Goal: Information Seeking & Learning: Learn about a topic

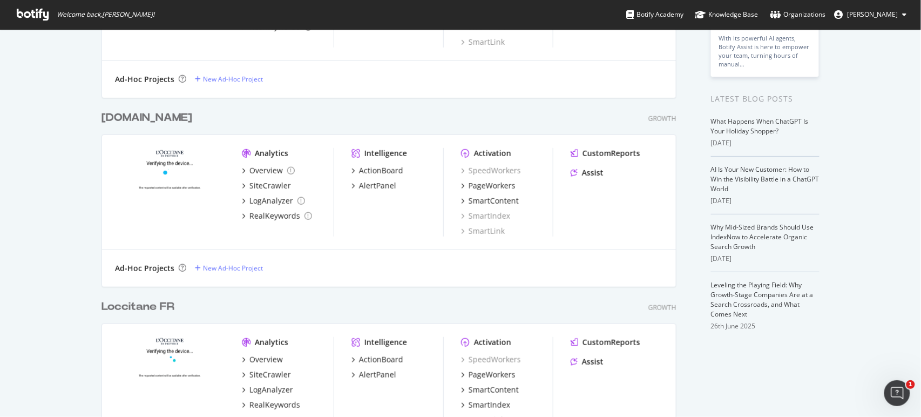
scroll to position [320, 0]
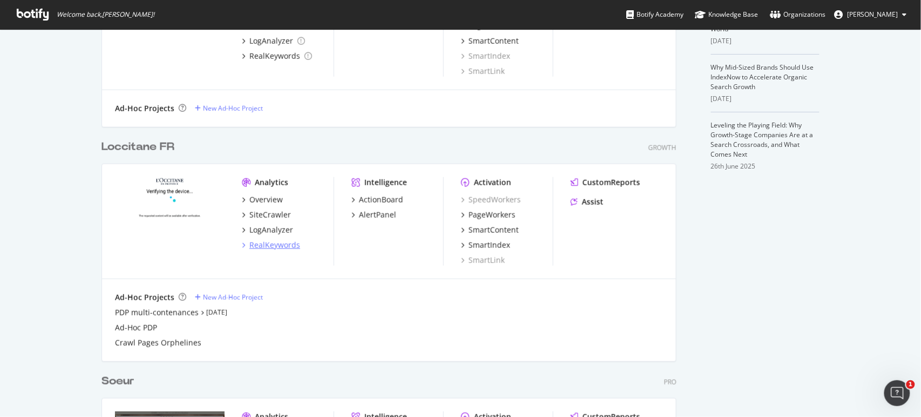
click at [263, 247] on div "RealKeywords" at bounding box center [275, 245] width 51 height 11
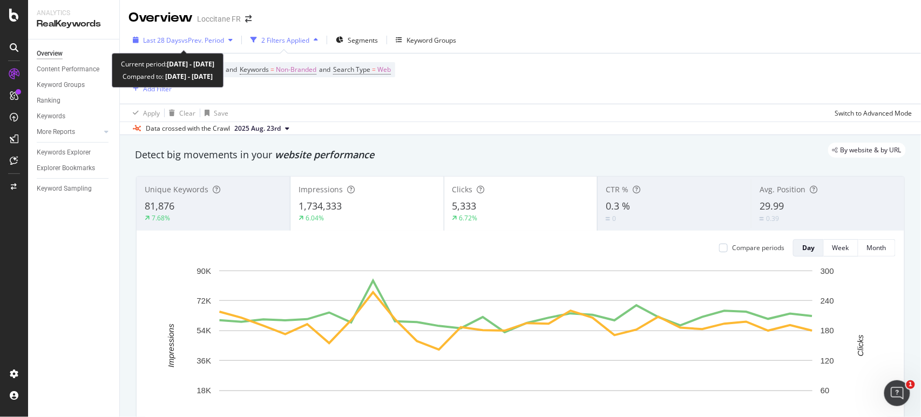
click at [168, 34] on div "Last 28 Days vs Prev. Period" at bounding box center [183, 40] width 109 height 16
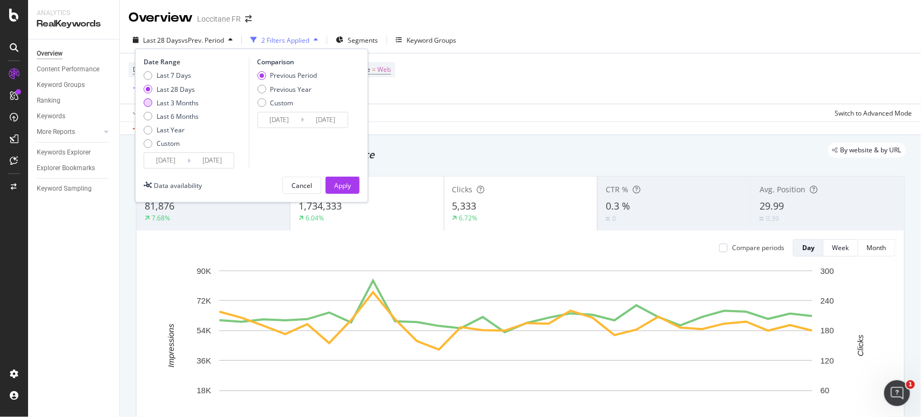
click at [184, 104] on div "Last 3 Months" at bounding box center [178, 102] width 42 height 9
type input "[DATE]"
click at [294, 90] on div "Previous Year" at bounding box center [292, 89] width 42 height 9
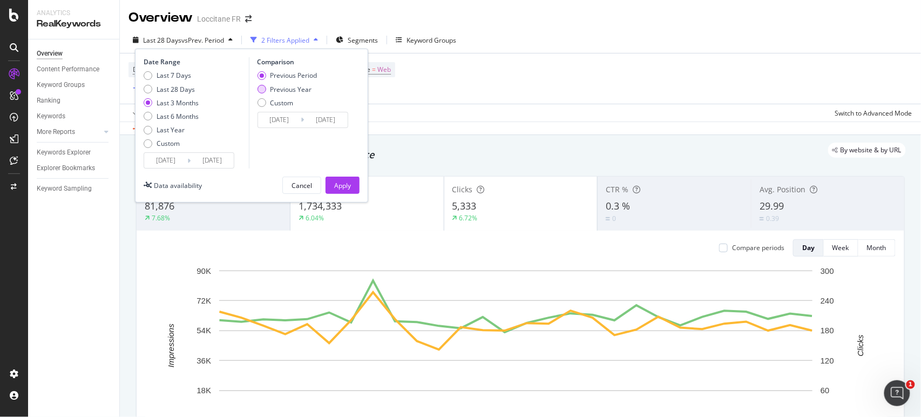
type input "[DATE]"
drag, startPoint x: 336, startPoint y: 189, endPoint x: 443, endPoint y: 7, distance: 210.6
click at [335, 189] on div "Apply" at bounding box center [342, 185] width 17 height 9
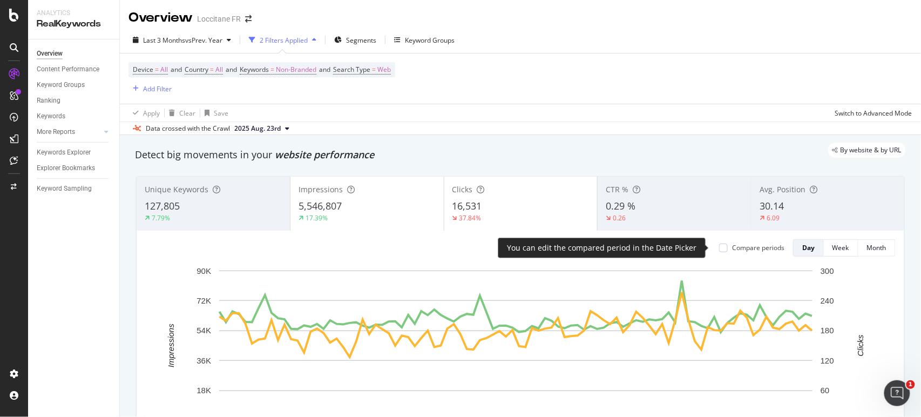
click at [770, 245] on div "Compare periods" at bounding box center [758, 247] width 52 height 9
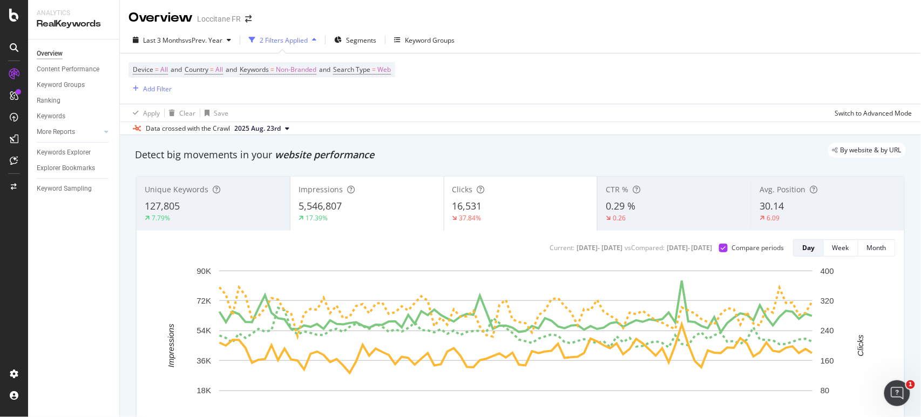
click at [393, 213] on div "5,546,807" at bounding box center [367, 206] width 137 height 14
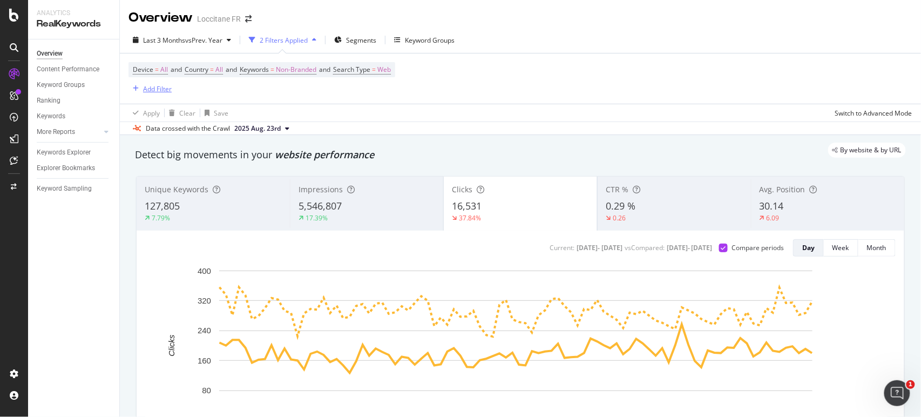
click at [156, 85] on div "Add Filter" at bounding box center [157, 88] width 29 height 9
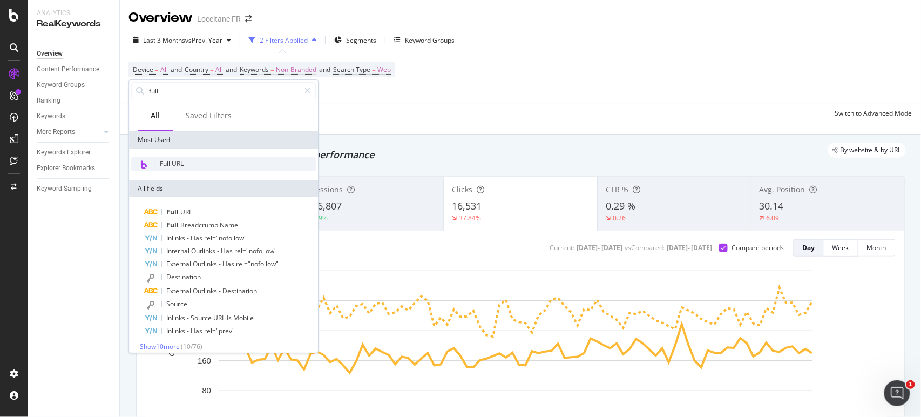
type input "full"
click at [178, 161] on span "Full URL" at bounding box center [172, 163] width 24 height 9
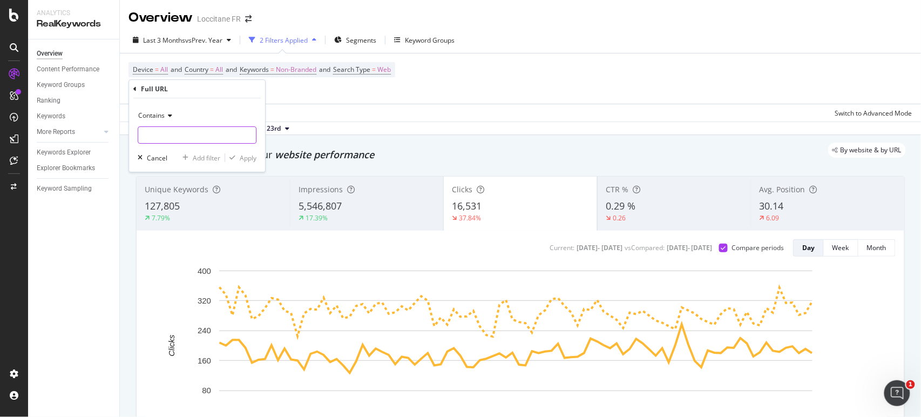
click at [207, 136] on input "text" at bounding box center [197, 134] width 118 height 17
type input "/"
type input "[DOMAIN_NAME][URL]"
click at [247, 154] on div "Apply" at bounding box center [248, 157] width 17 height 9
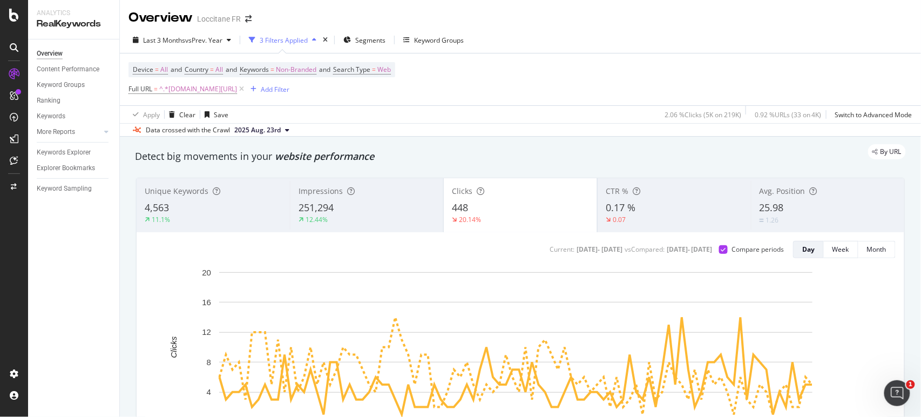
click at [382, 219] on div "12.44%" at bounding box center [367, 220] width 137 height 10
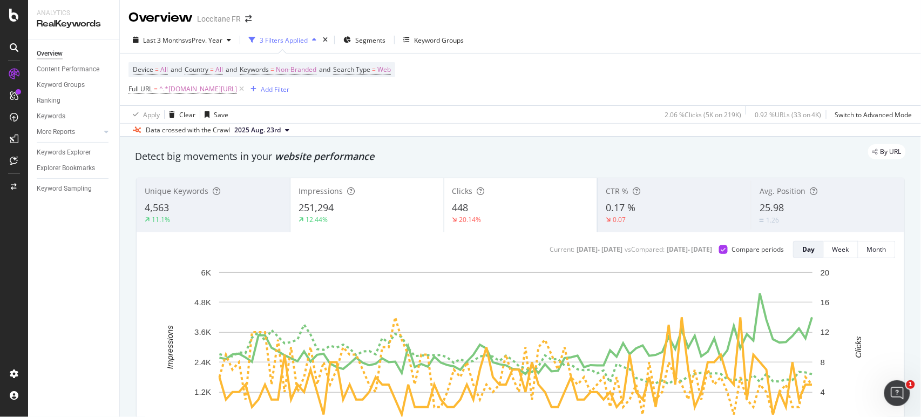
click at [497, 208] on div "448" at bounding box center [521, 208] width 137 height 14
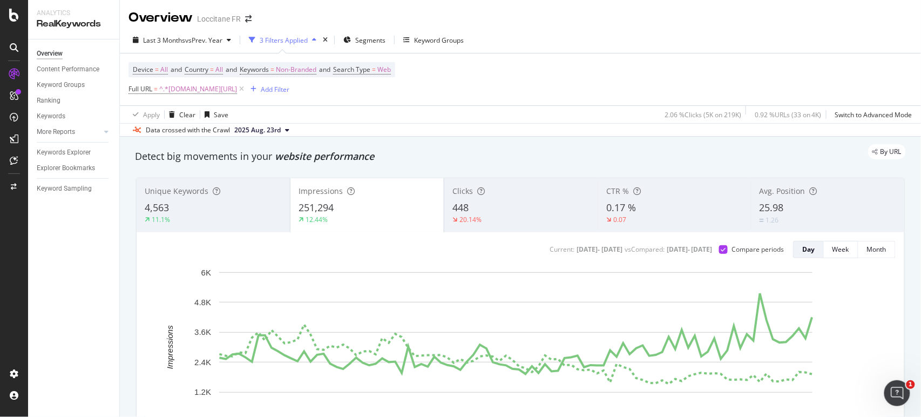
click at [780, 203] on div "25.98" at bounding box center [828, 208] width 137 height 14
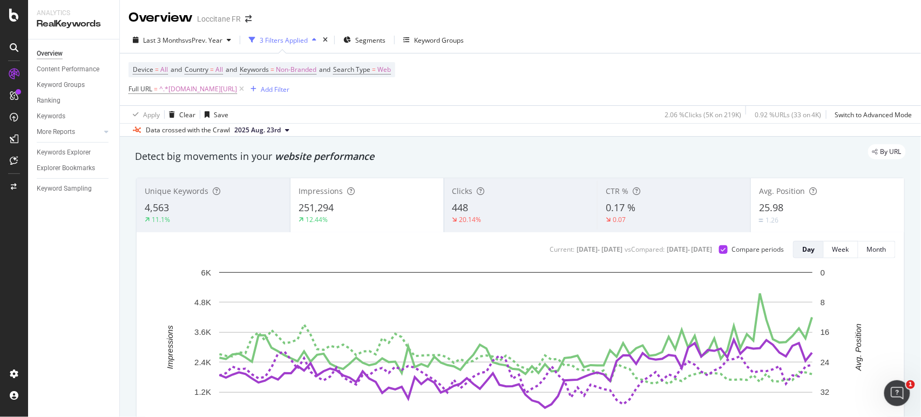
click at [369, 212] on div "251,294" at bounding box center [367, 208] width 137 height 14
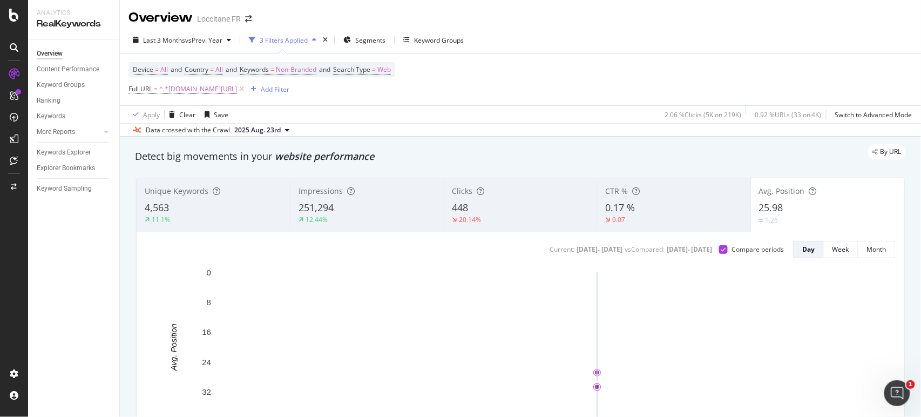
scroll to position [80, 0]
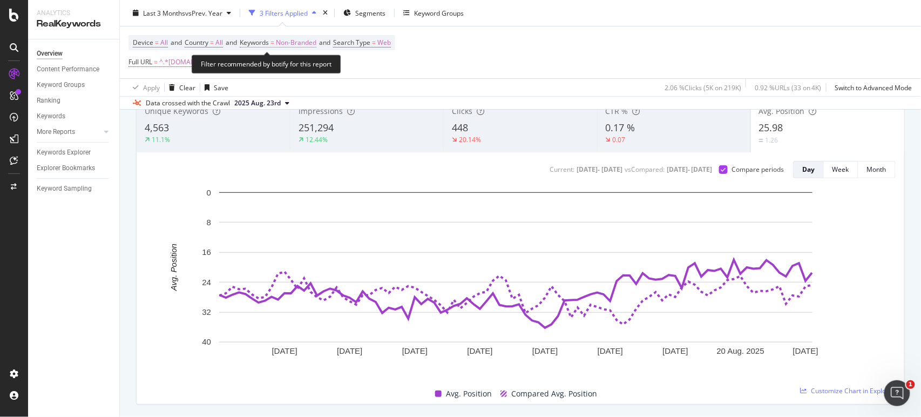
click at [310, 42] on span "Non-Branded" at bounding box center [296, 42] width 41 height 15
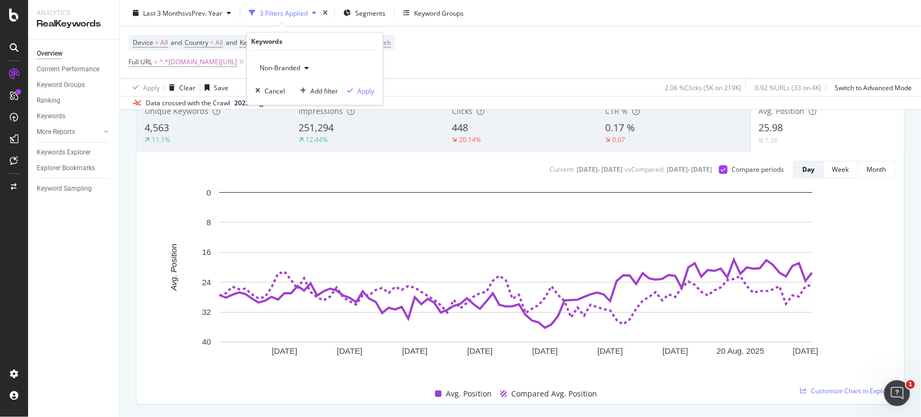
click at [296, 70] on span "Non-Branded" at bounding box center [277, 67] width 45 height 9
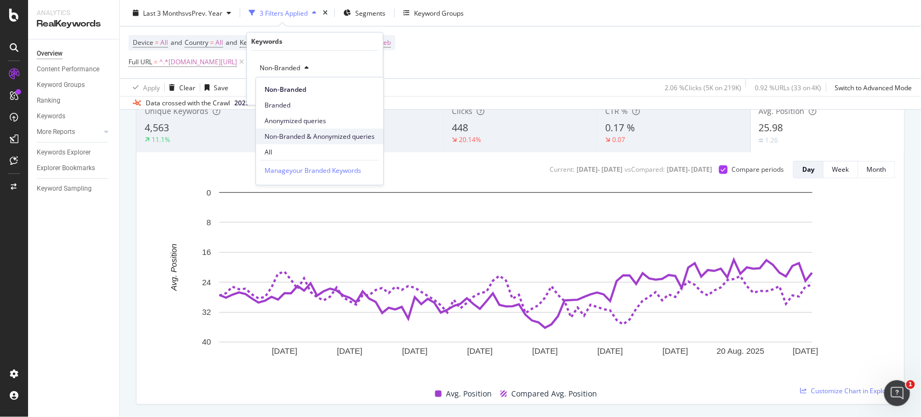
click at [301, 129] on div "Non-Branded & Anonymized queries" at bounding box center [319, 137] width 127 height 16
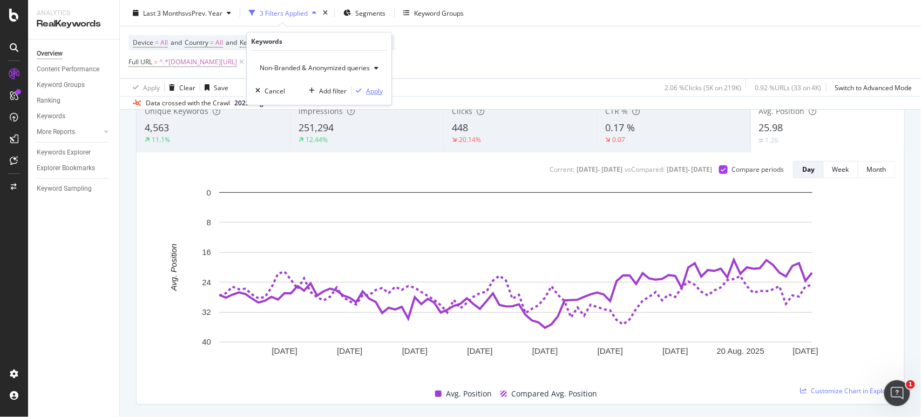
click at [371, 94] on div "Apply" at bounding box center [374, 90] width 17 height 9
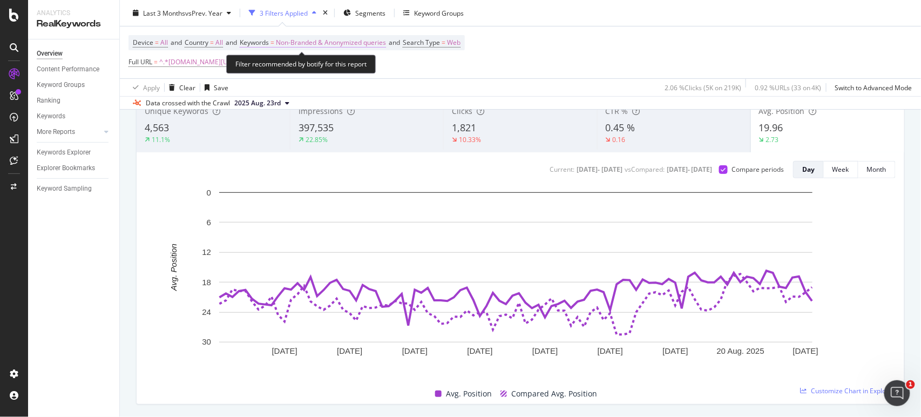
click at [354, 46] on span "Non-Branded & Anonymized queries" at bounding box center [331, 42] width 110 height 15
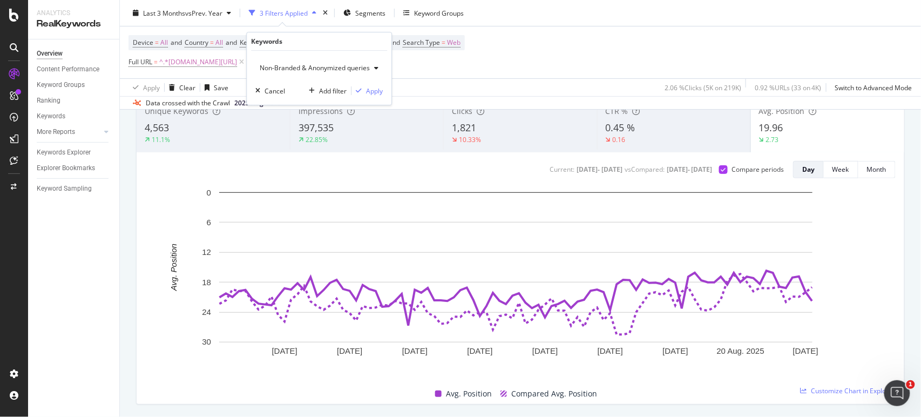
click at [331, 67] on span "Non-Branded & Anonymized queries" at bounding box center [312, 67] width 115 height 9
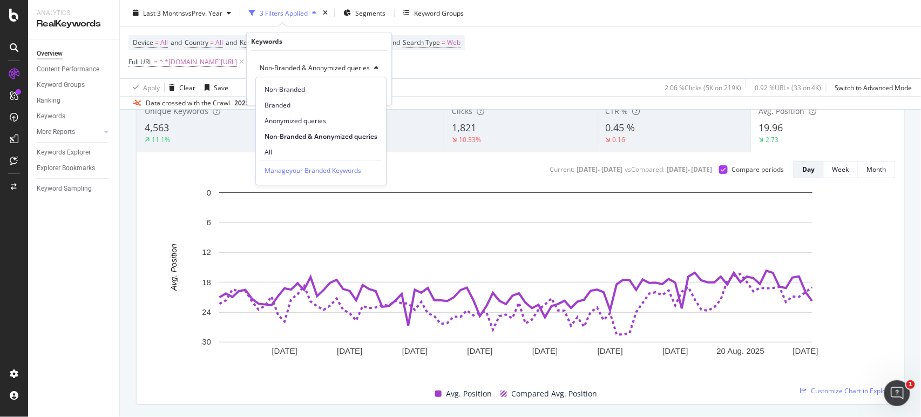
click at [321, 93] on span "Non-Branded" at bounding box center [321, 90] width 113 height 10
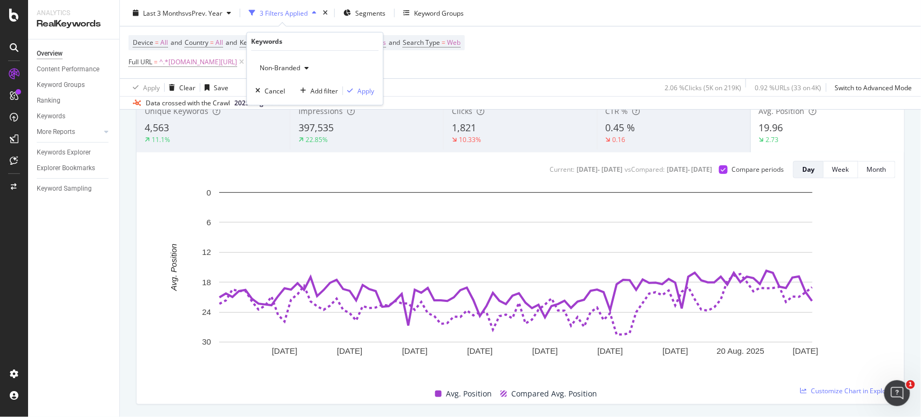
click at [362, 98] on div "Non-Branded Cancel Add filter Apply" at bounding box center [315, 78] width 136 height 54
click at [372, 82] on div "Non-Branded Cancel Add filter Apply" at bounding box center [315, 78] width 136 height 54
drag, startPoint x: 368, startPoint y: 88, endPoint x: 592, endPoint y: 411, distance: 392.8
click at [368, 88] on div "Apply" at bounding box center [366, 90] width 17 height 9
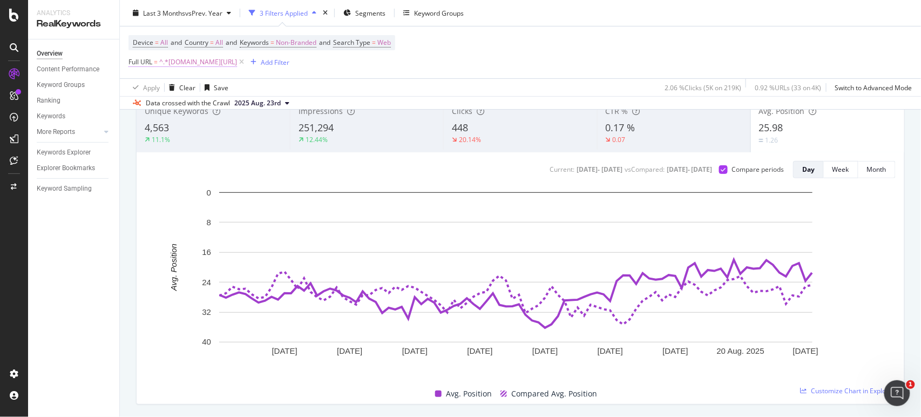
click at [219, 64] on span "^.*[DOMAIN_NAME][URL]" at bounding box center [198, 62] width 78 height 15
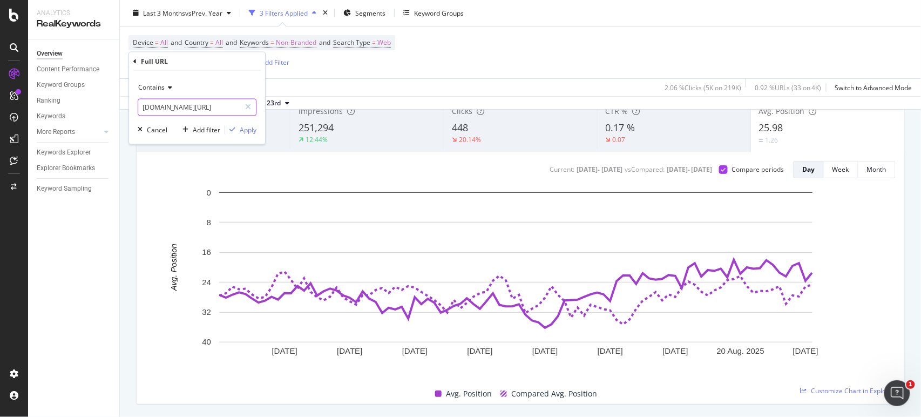
click at [211, 100] on input "[DOMAIN_NAME][URL]" at bounding box center [189, 107] width 102 height 17
paste input "[URL][DOMAIN_NAME][PERSON_NAME]"
click at [199, 107] on input "[URL][DOMAIN_NAME][PERSON_NAME]" at bounding box center [189, 107] width 102 height 17
click at [197, 107] on input "[URL][DOMAIN_NAME][PERSON_NAME]" at bounding box center [189, 107] width 102 height 17
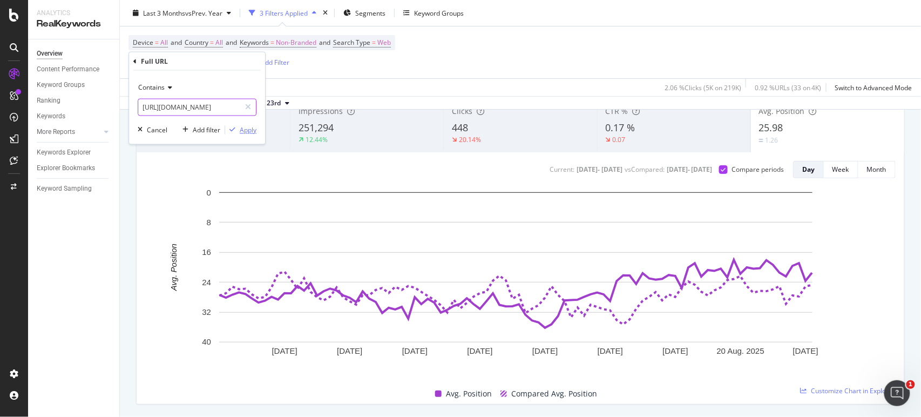
type input "[URL][DOMAIN_NAME]"
click at [232, 125] on div "Apply" at bounding box center [240, 130] width 31 height 10
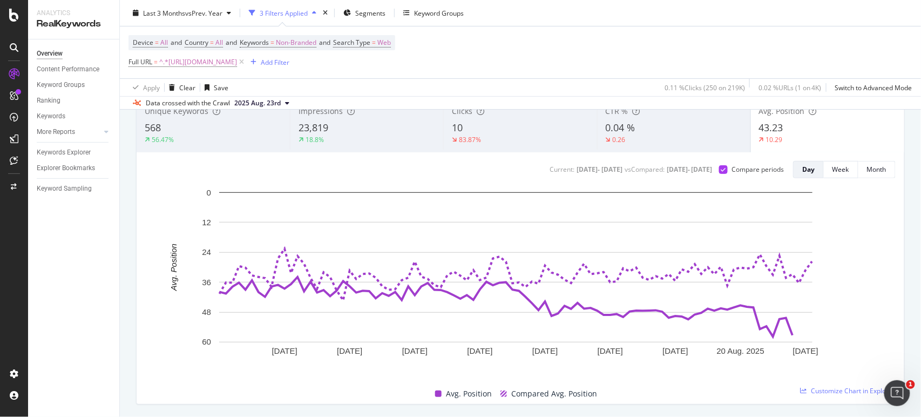
click at [391, 138] on div "18.8%" at bounding box center [367, 140] width 137 height 10
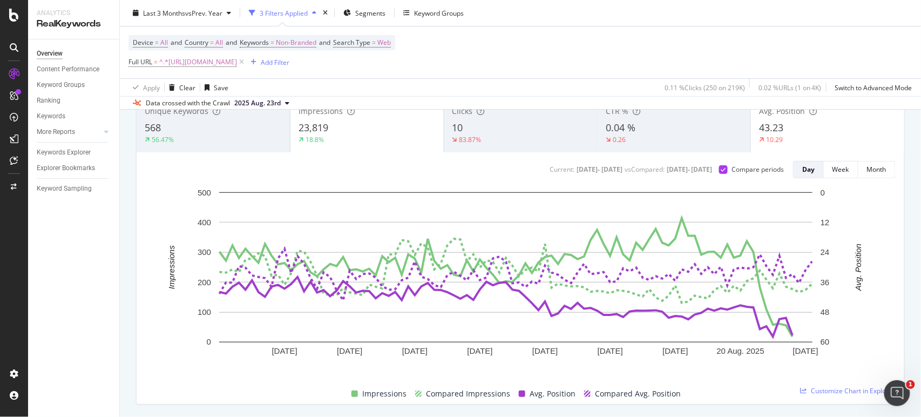
click at [789, 144] on div "10.29" at bounding box center [827, 140] width 137 height 10
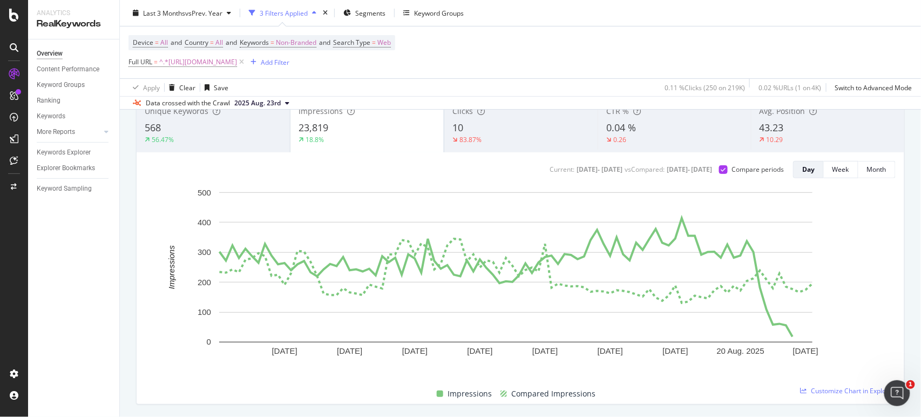
click at [770, 125] on span "43.23" at bounding box center [772, 127] width 24 height 13
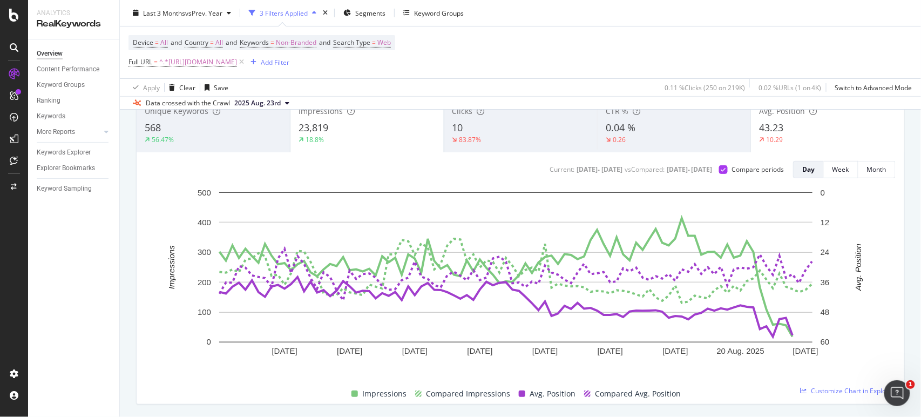
click at [374, 136] on div "18.8%" at bounding box center [367, 140] width 137 height 10
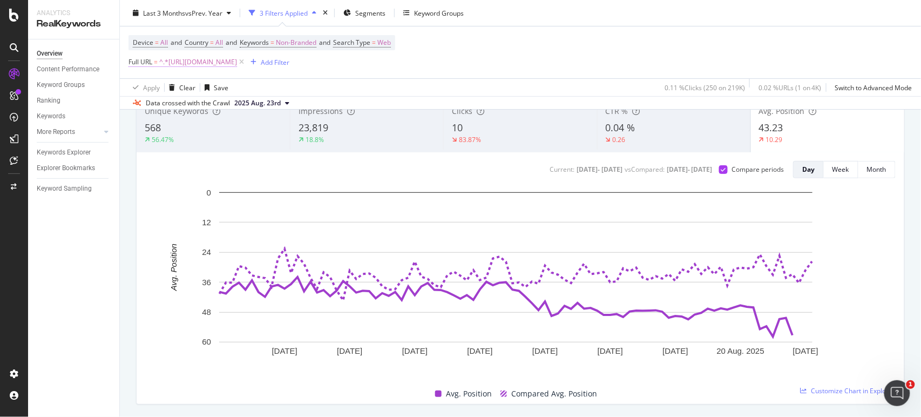
click at [237, 68] on span "^.*[URL][DOMAIN_NAME]" at bounding box center [198, 62] width 78 height 15
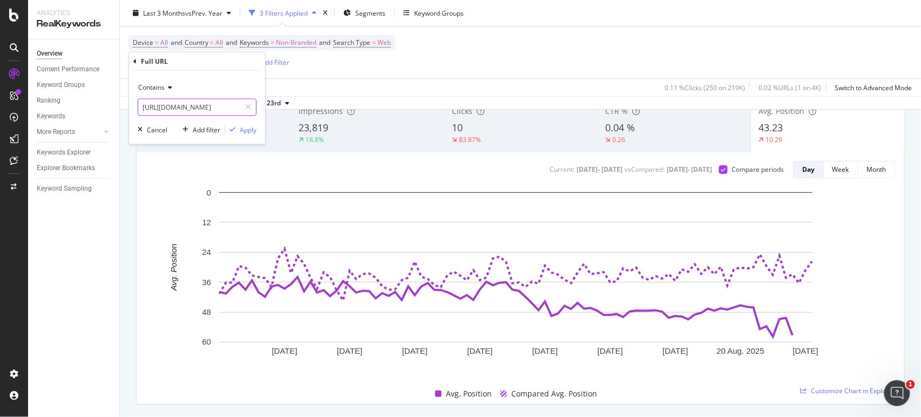
click at [216, 103] on input "[URL][DOMAIN_NAME]" at bounding box center [189, 107] width 102 height 17
click at [226, 104] on input "[URL][DOMAIN_NAME]" at bounding box center [189, 107] width 102 height 17
type input "[URL][DOMAIN_NAME][PERSON_NAME]"
click at [250, 131] on div "Apply" at bounding box center [248, 129] width 17 height 9
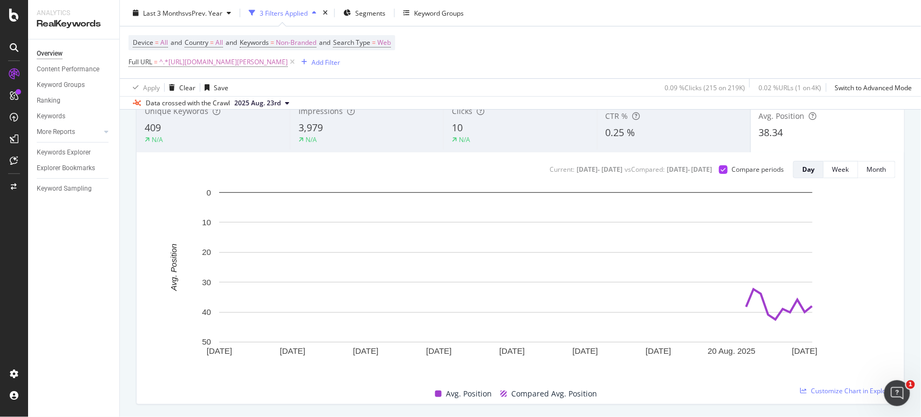
click at [472, 124] on div "10" at bounding box center [520, 128] width 137 height 14
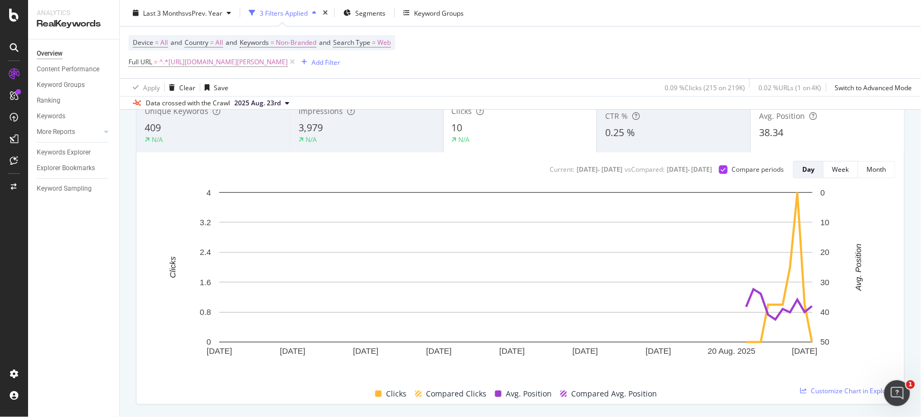
click at [789, 139] on div "38.34" at bounding box center [827, 133] width 137 height 14
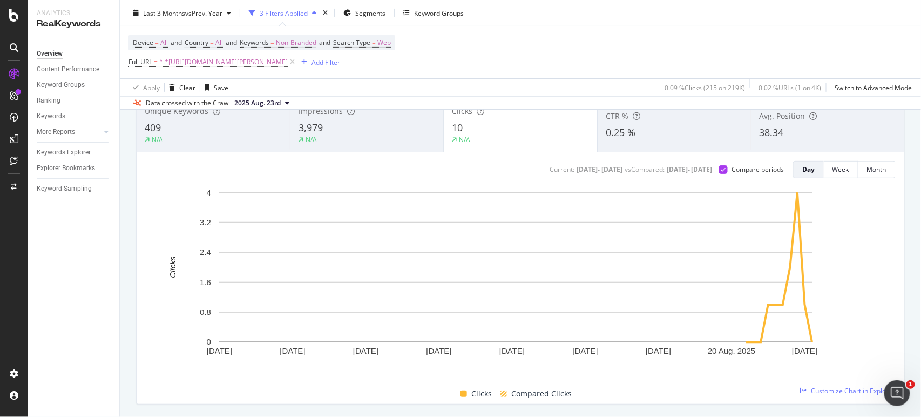
click at [796, 138] on div "38.34" at bounding box center [828, 133] width 137 height 14
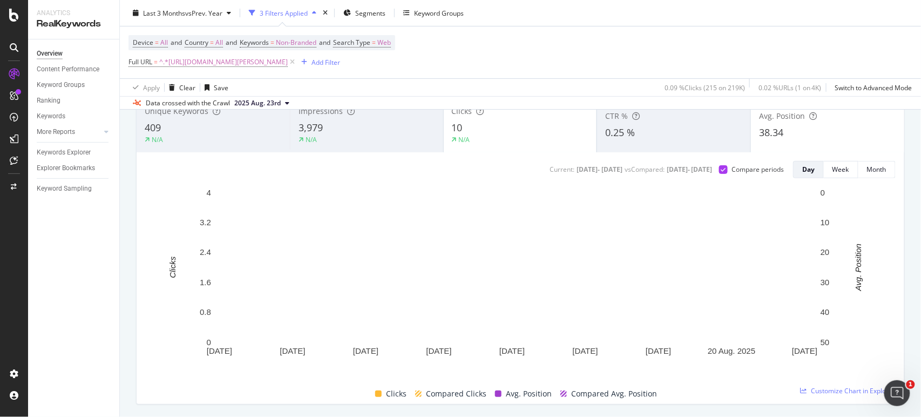
click at [571, 135] on div "N/A" at bounding box center [520, 140] width 137 height 10
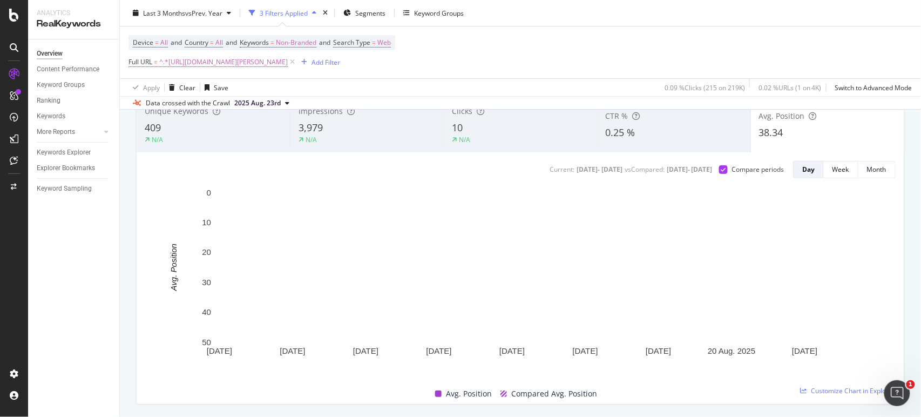
click at [484, 125] on div "10" at bounding box center [520, 128] width 137 height 14
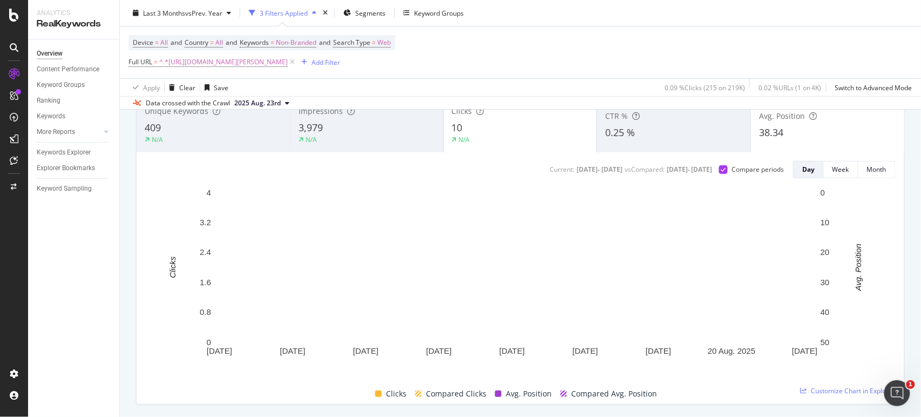
click at [766, 139] on span "38.34" at bounding box center [771, 132] width 24 height 13
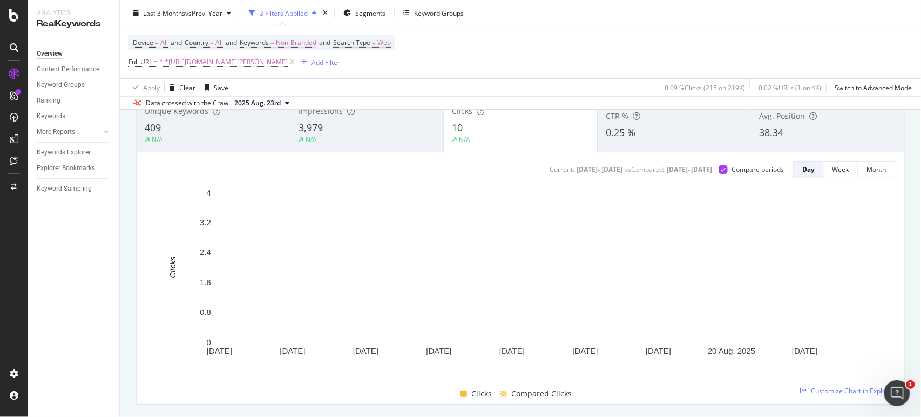
click at [406, 130] on div "3,979" at bounding box center [367, 128] width 137 height 14
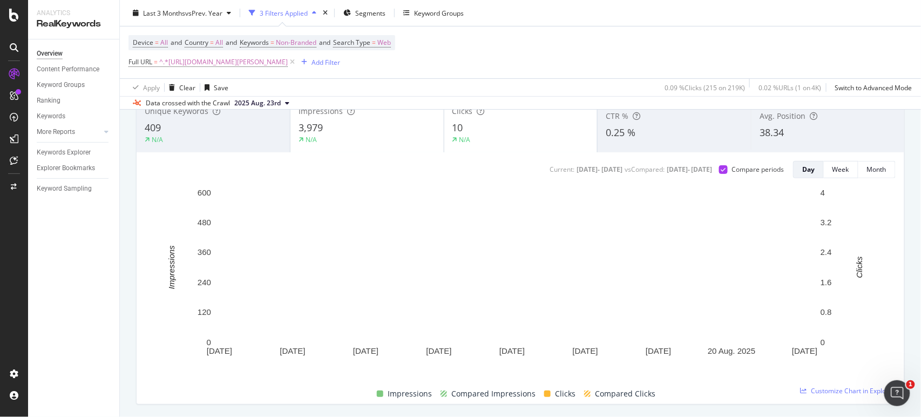
click at [513, 139] on div "N/A" at bounding box center [521, 140] width 137 height 10
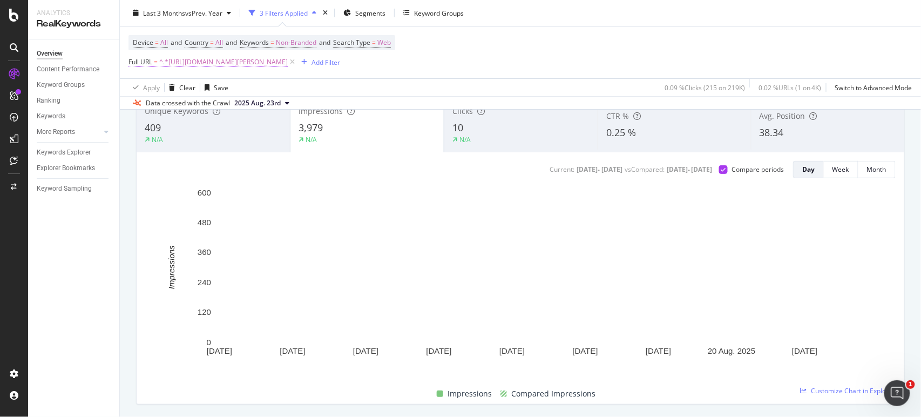
click at [279, 64] on span "^.*[URL][DOMAIN_NAME][PERSON_NAME]" at bounding box center [223, 62] width 129 height 15
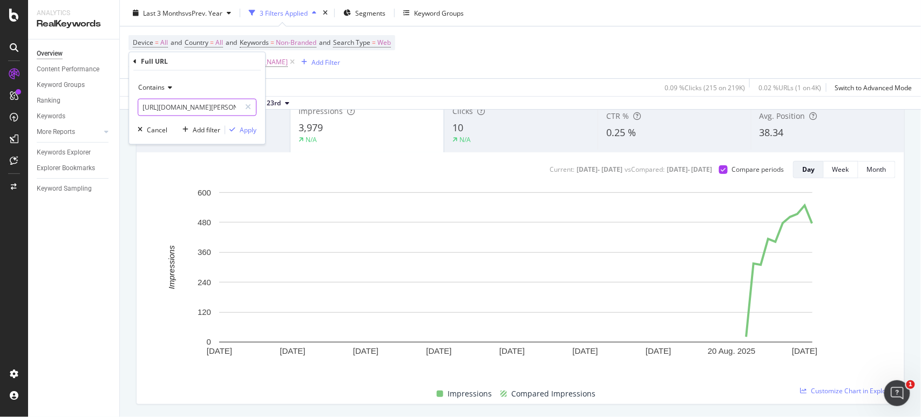
click at [221, 109] on input "[URL][DOMAIN_NAME][PERSON_NAME]" at bounding box center [189, 107] width 102 height 17
click at [230, 109] on input "[URL][DOMAIN_NAME][PERSON_NAME]" at bounding box center [189, 107] width 102 height 17
click at [152, 89] on span "Contains" at bounding box center [151, 87] width 26 height 9
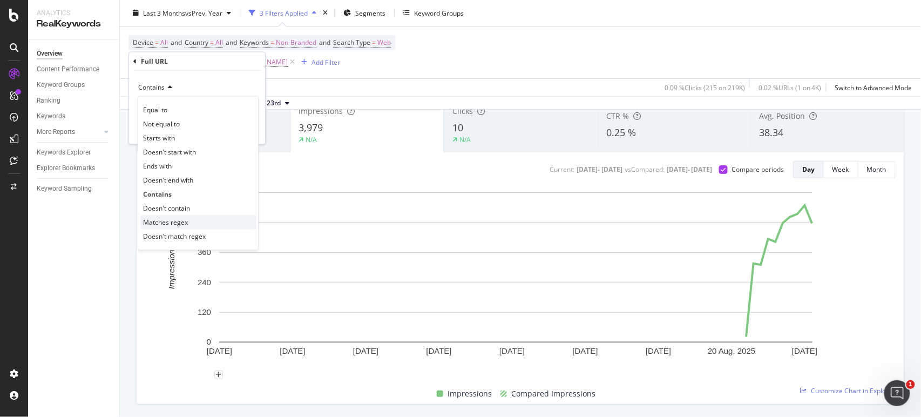
click at [194, 217] on div "Matches regex" at bounding box center [198, 223] width 116 height 14
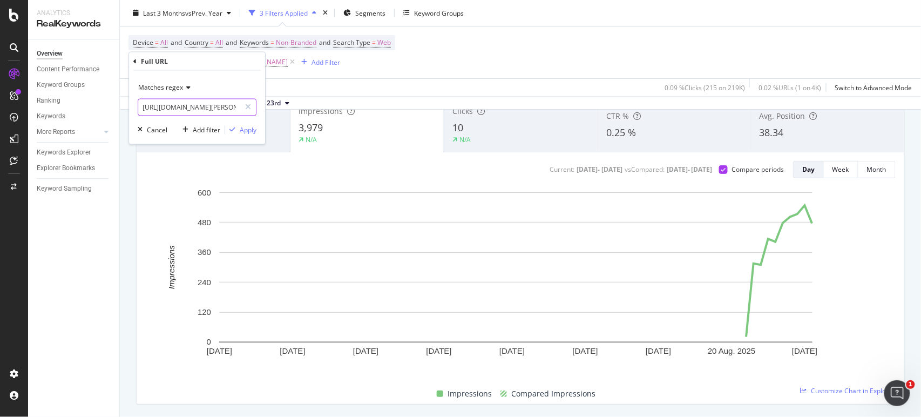
click at [197, 107] on input "[URL][DOMAIN_NAME][PERSON_NAME]" at bounding box center [189, 107] width 102 height 17
paste input "|"
paste input "[URL][DOMAIN_NAME][PERSON_NAME]"
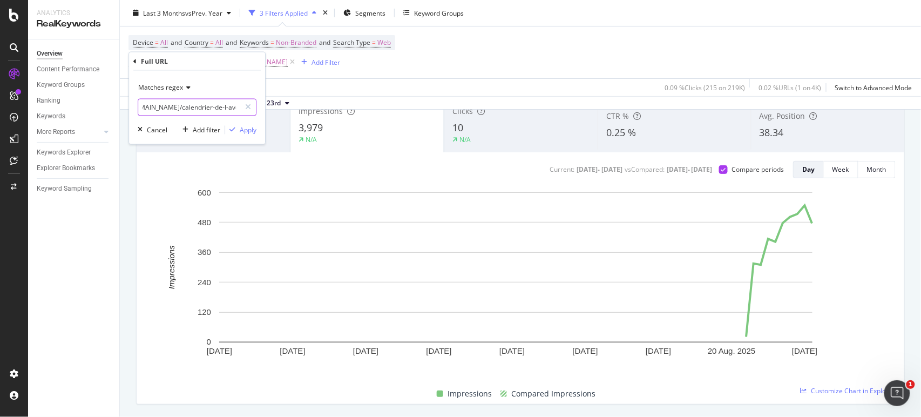
type input "https://[DOMAIN_NAME]/calendrier-[PERSON_NAME]-beaute|https://[DOMAIN_NAME]/cal…"
click at [249, 133] on div "Apply" at bounding box center [248, 129] width 17 height 9
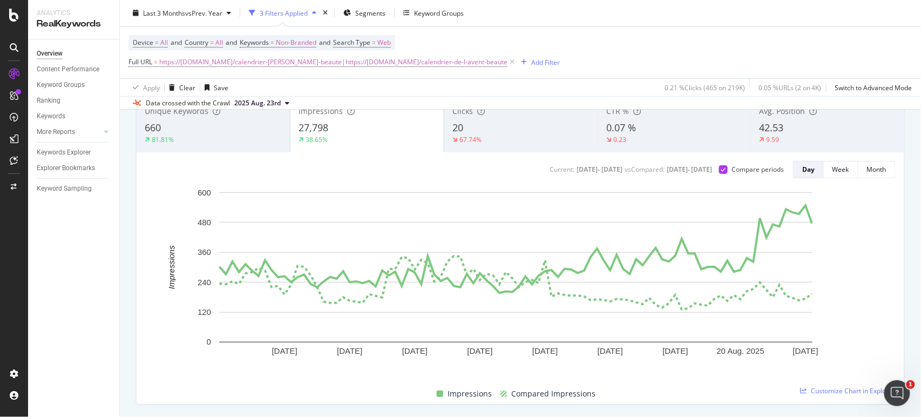
click at [484, 149] on div "Clicks 20 67.74%" at bounding box center [521, 125] width 153 height 49
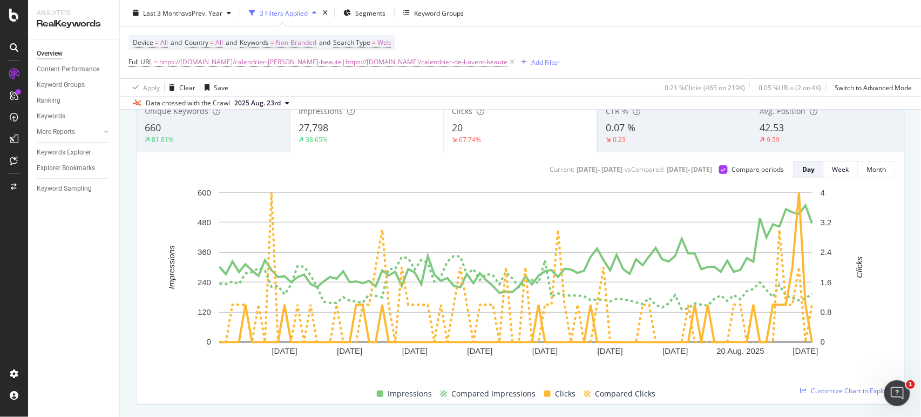
click at [368, 141] on div "38.65%" at bounding box center [367, 140] width 137 height 10
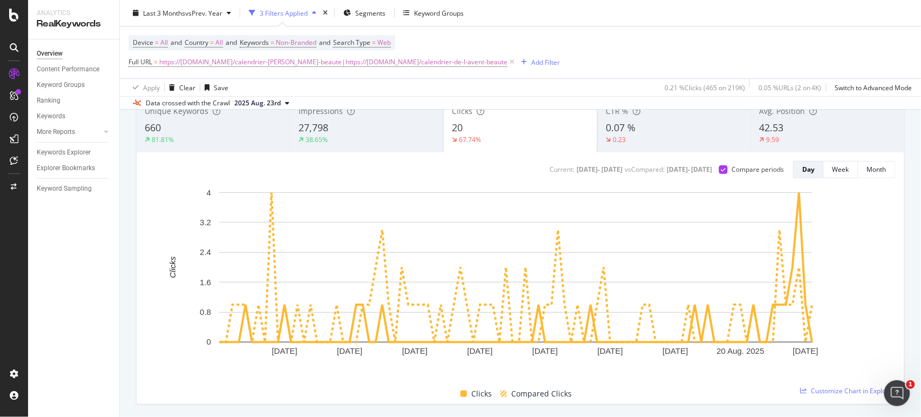
click at [760, 143] on icon at bounding box center [762, 140] width 5 height 6
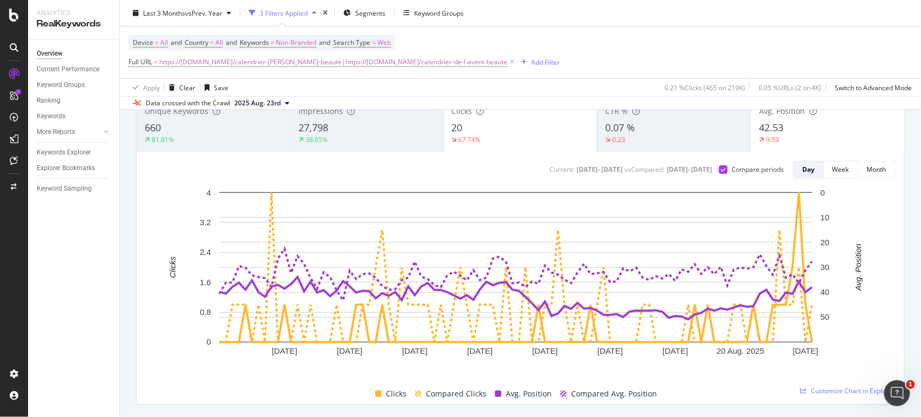
click at [499, 141] on div "67.74%" at bounding box center [520, 140] width 137 height 10
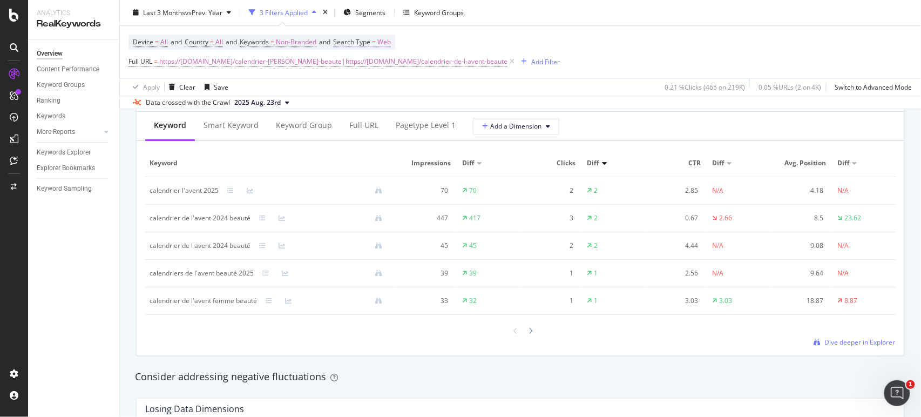
scroll to position [993, 0]
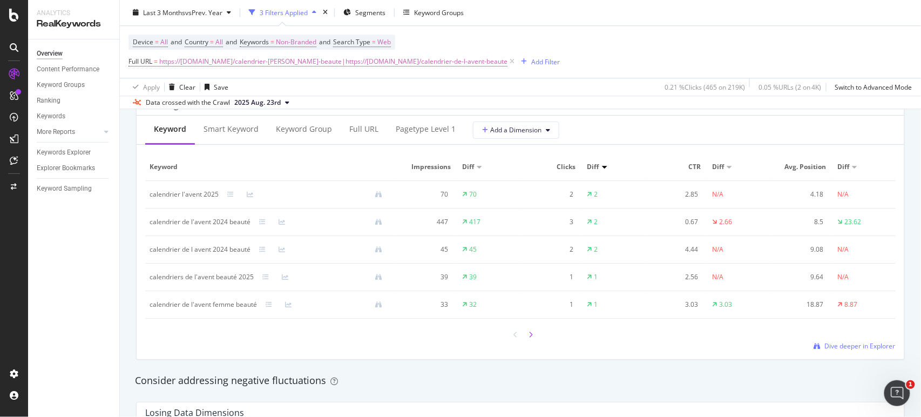
click at [529, 335] on icon at bounding box center [531, 335] width 4 height 6
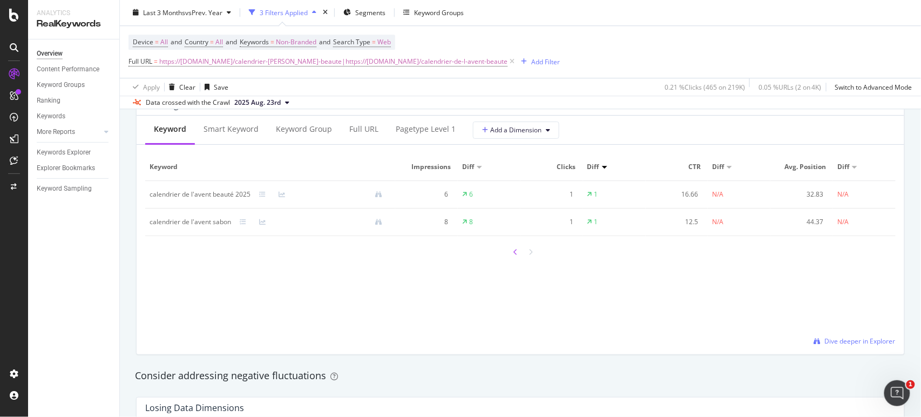
click at [514, 253] on icon at bounding box center [516, 252] width 4 height 6
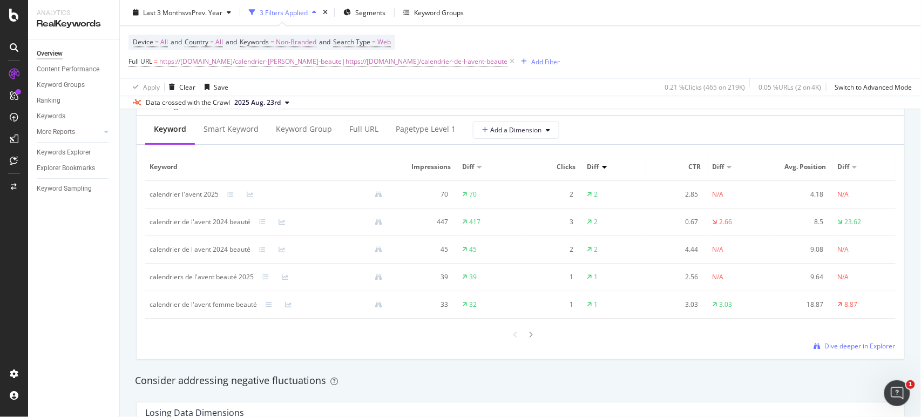
click at [475, 164] on div "Diff" at bounding box center [489, 167] width 54 height 10
click at [477, 166] on div at bounding box center [479, 167] width 5 height 3
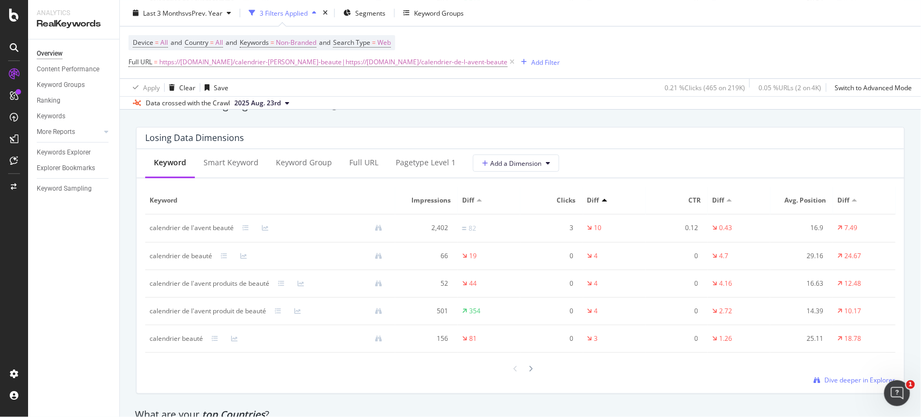
scroll to position [1280, 0]
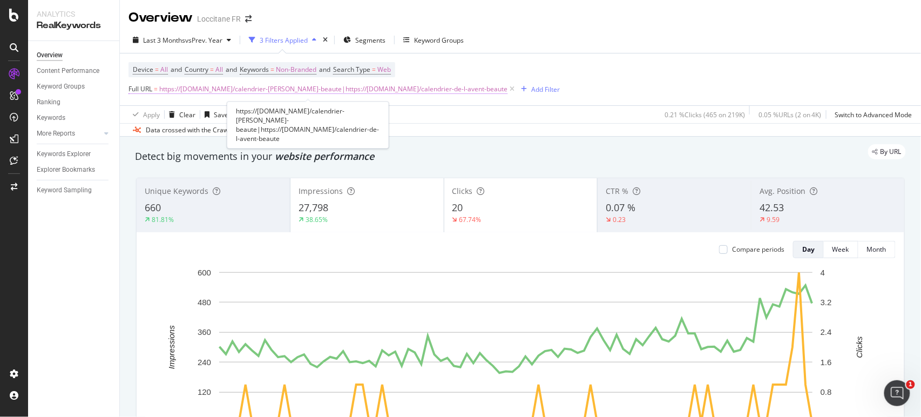
click at [199, 93] on span "https://[DOMAIN_NAME]/calendrier-[PERSON_NAME]-beaute|https://[DOMAIN_NAME]/cal…" at bounding box center [333, 89] width 348 height 15
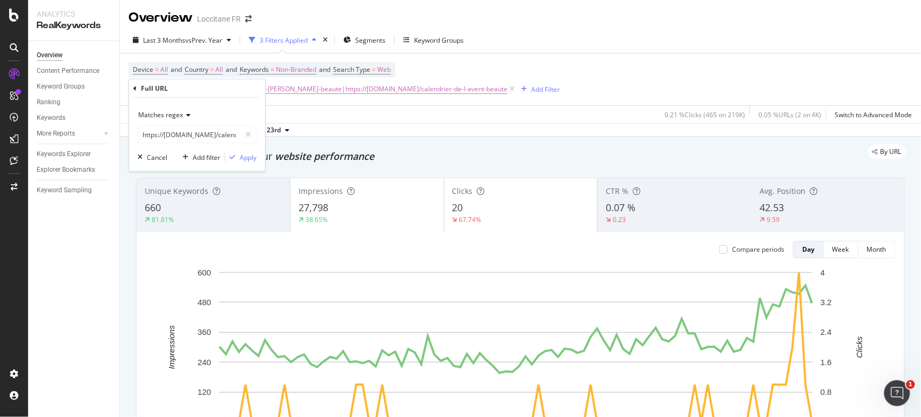
click at [174, 118] on span "Matches regex" at bounding box center [160, 114] width 45 height 9
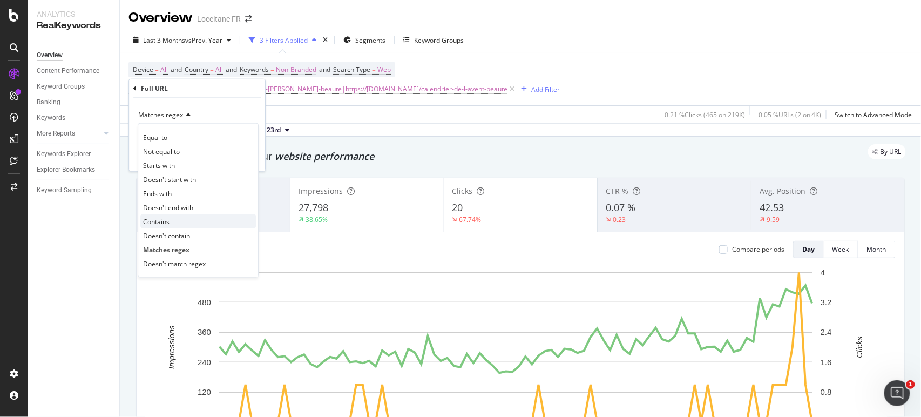
click at [166, 223] on span "Contains" at bounding box center [156, 221] width 26 height 9
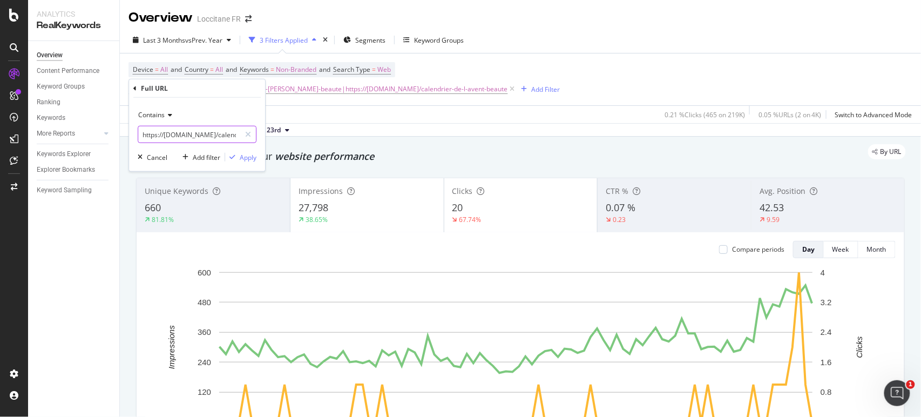
click at [227, 133] on input "https://[DOMAIN_NAME]/calendrier-[PERSON_NAME]-beaute|https://[DOMAIN_NAME]/cal…" at bounding box center [189, 134] width 102 height 17
type input "[DOMAIN_NAME][URL]"
click at [240, 158] on div "Apply" at bounding box center [248, 156] width 17 height 9
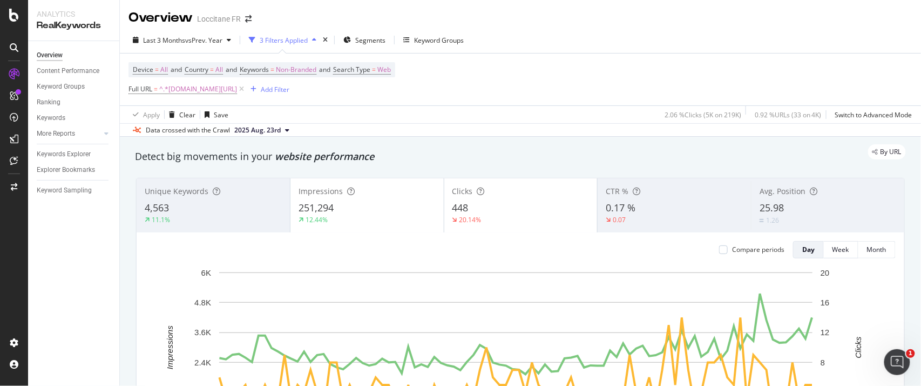
click at [393, 210] on div "251,294" at bounding box center [367, 208] width 137 height 14
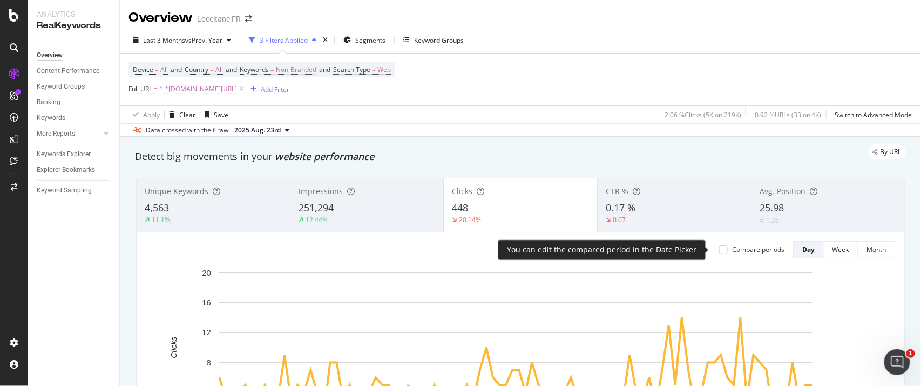
click at [732, 246] on div "Compare periods" at bounding box center [758, 249] width 52 height 9
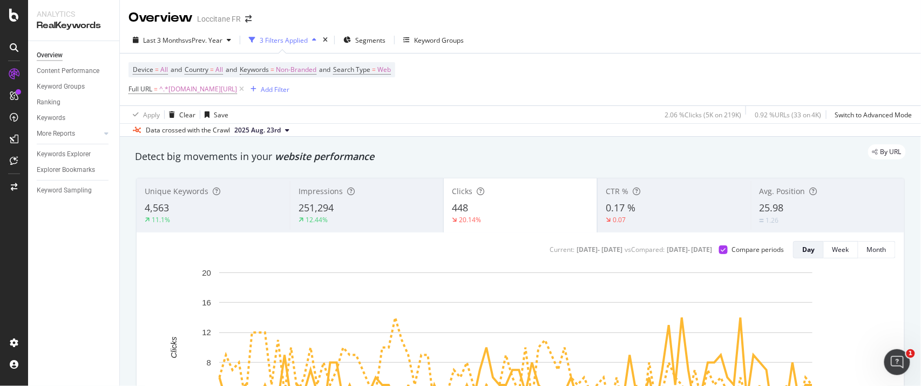
click at [407, 210] on div "251,294" at bounding box center [367, 208] width 137 height 14
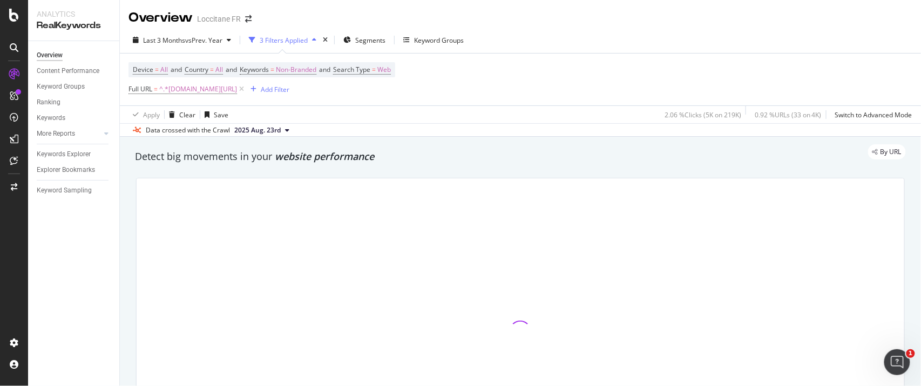
click at [544, 213] on div at bounding box center [521, 331] width 768 height 306
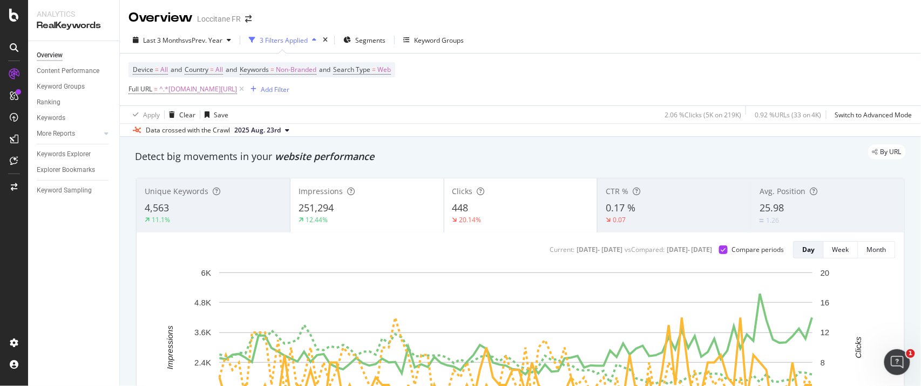
click at [528, 213] on div "448" at bounding box center [521, 208] width 137 height 14
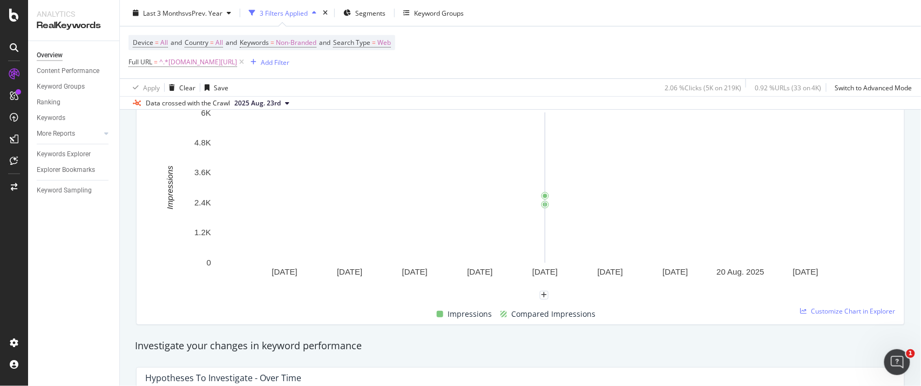
scroll to position [80, 0]
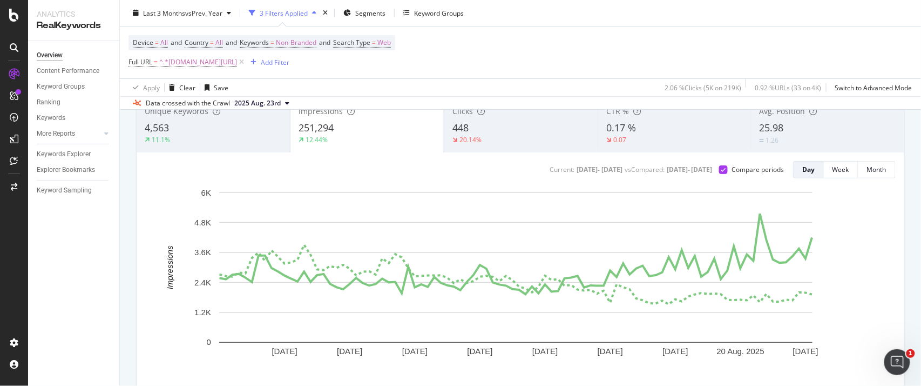
click at [813, 137] on div "1.26" at bounding box center [828, 140] width 137 height 10
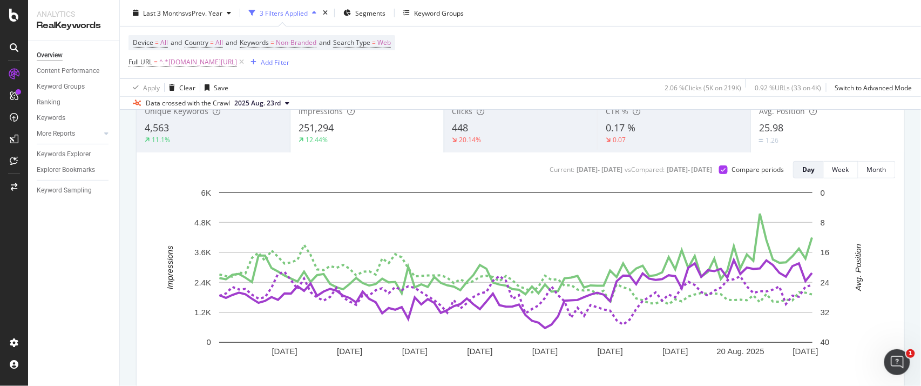
click at [354, 139] on div "12.44%" at bounding box center [367, 140] width 137 height 10
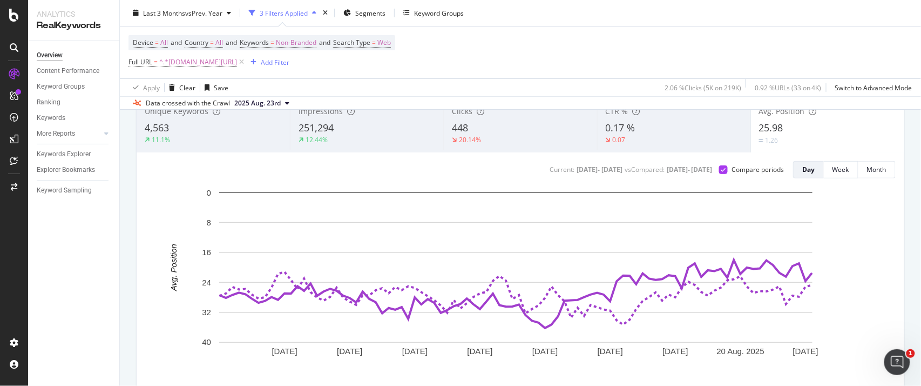
click at [376, 131] on div "251,294" at bounding box center [367, 128] width 137 height 14
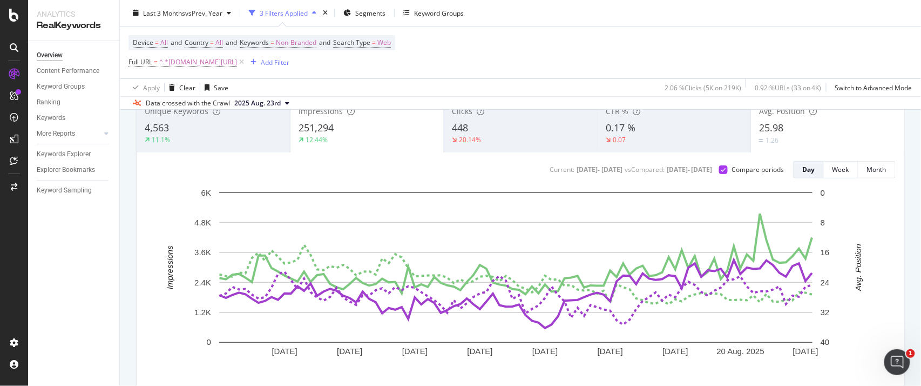
click at [820, 139] on div "1.26" at bounding box center [827, 140] width 137 height 10
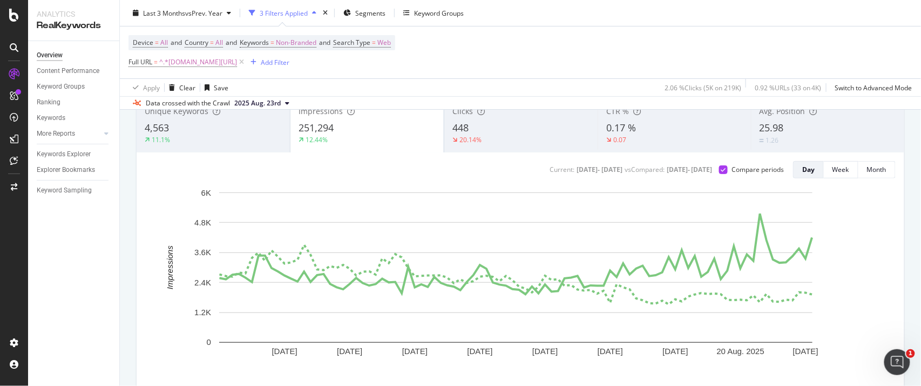
click at [544, 137] on div "20.14%" at bounding box center [521, 140] width 137 height 10
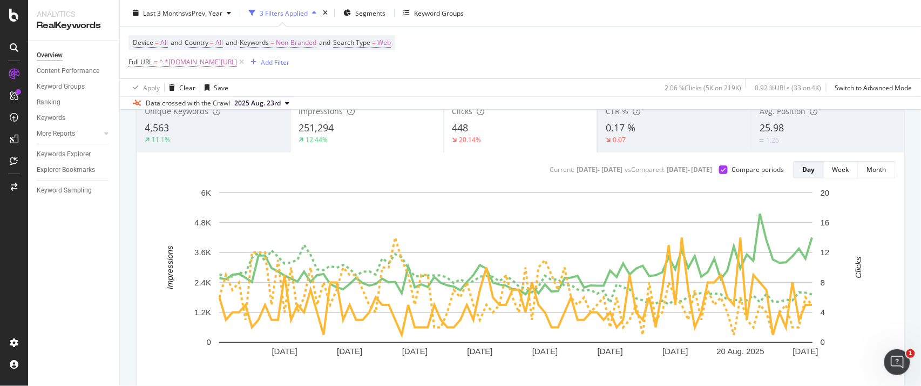
click at [366, 140] on div "12.44%" at bounding box center [367, 140] width 137 height 10
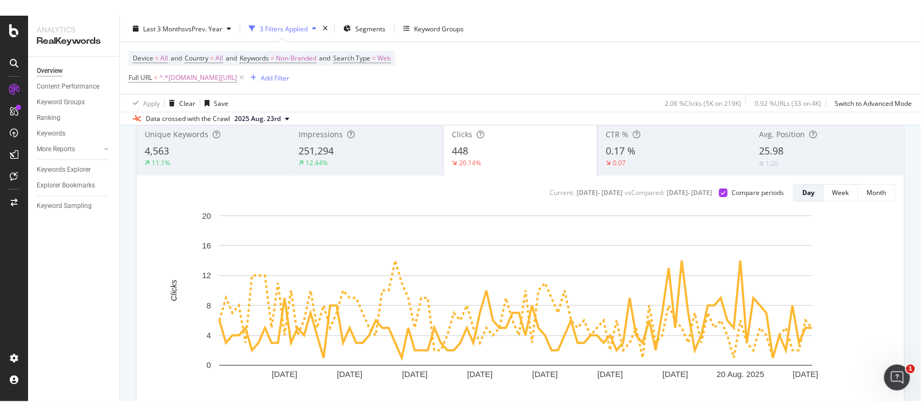
scroll to position [60, 0]
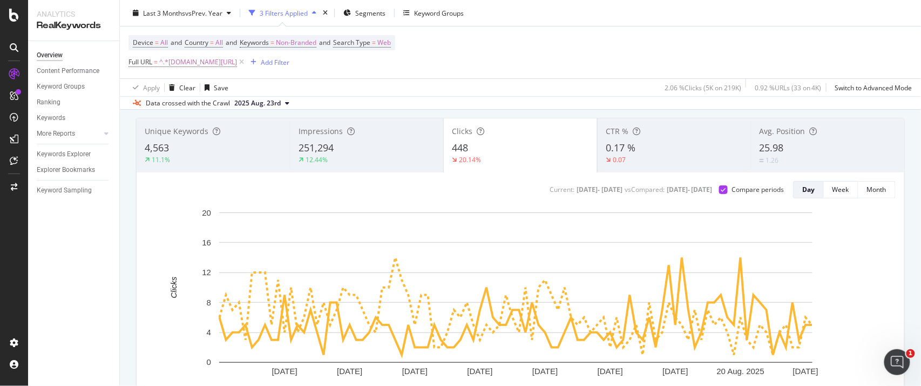
click at [363, 159] on div "12.44%" at bounding box center [367, 160] width 137 height 10
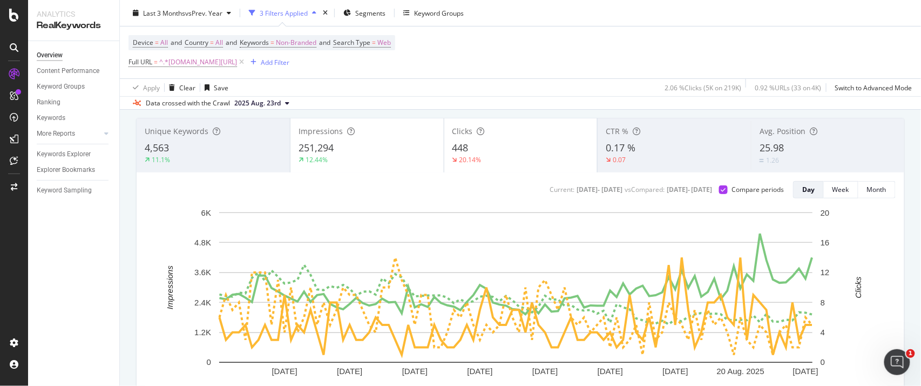
click at [497, 152] on div "448" at bounding box center [521, 148] width 137 height 14
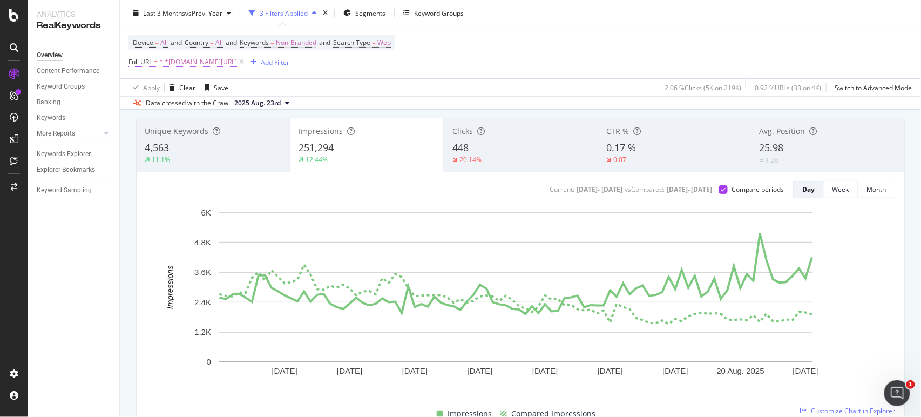
click at [196, 65] on span "^.*[DOMAIN_NAME][URL]" at bounding box center [198, 62] width 78 height 15
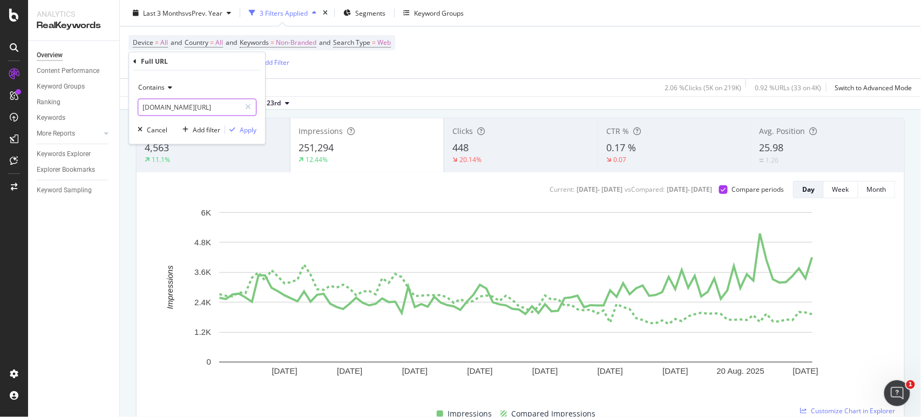
click at [188, 105] on input "[DOMAIN_NAME][URL]" at bounding box center [189, 107] width 102 height 17
paste input "[URL][DOMAIN_NAME]"
click at [194, 110] on input "[URL][DOMAIN_NAME]" at bounding box center [189, 107] width 102 height 17
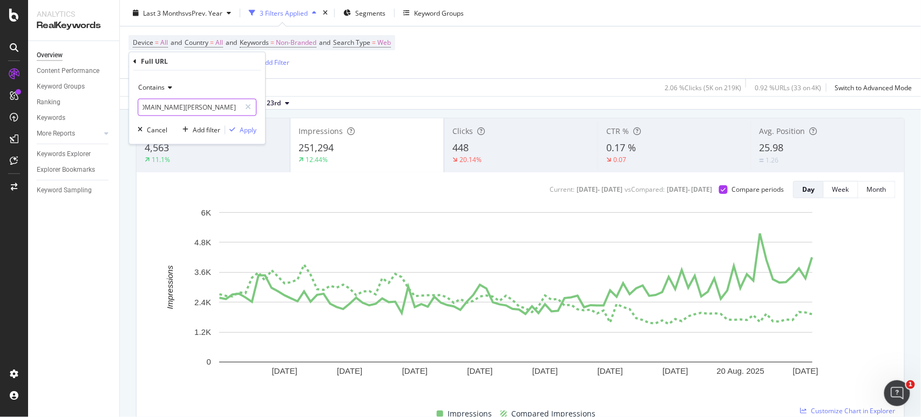
click at [234, 109] on input "[URL][DOMAIN_NAME][PERSON_NAME]" at bounding box center [189, 107] width 102 height 17
type input "[URL][DOMAIN_NAME][PERSON_NAME]"
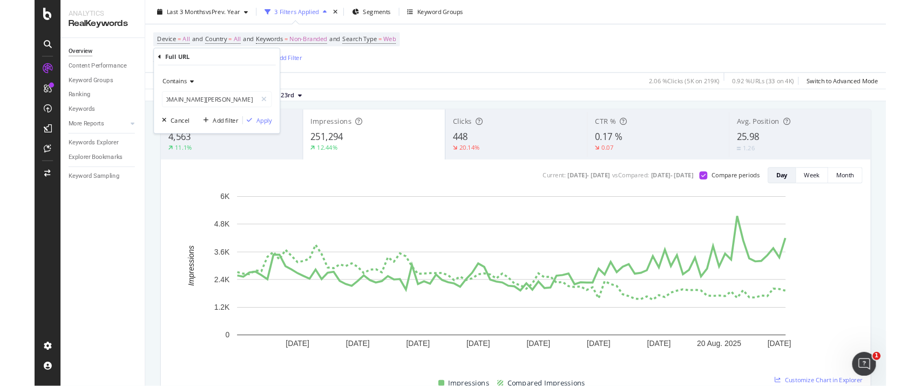
scroll to position [0, 0]
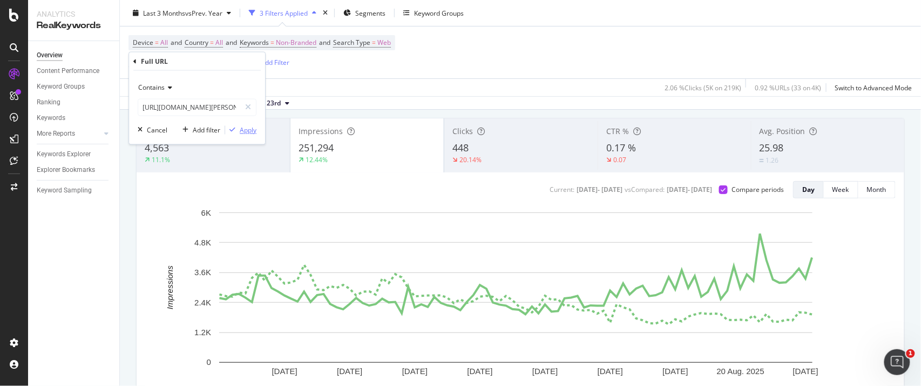
click at [245, 131] on div "Apply" at bounding box center [248, 129] width 17 height 9
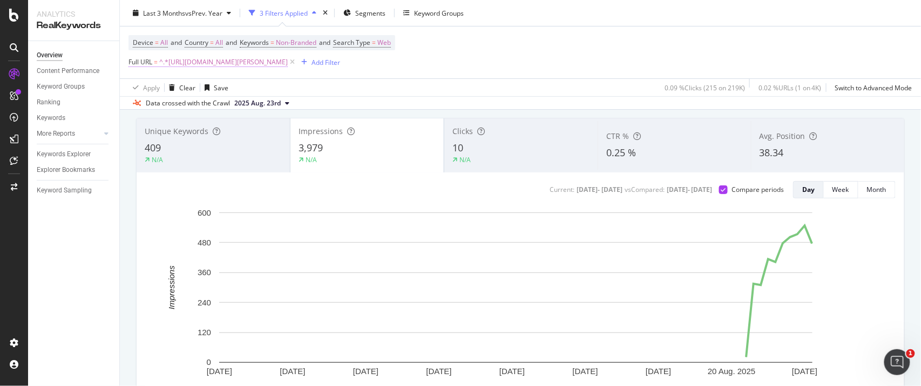
click at [285, 67] on span "^.*[URL][DOMAIN_NAME][PERSON_NAME]" at bounding box center [223, 62] width 129 height 15
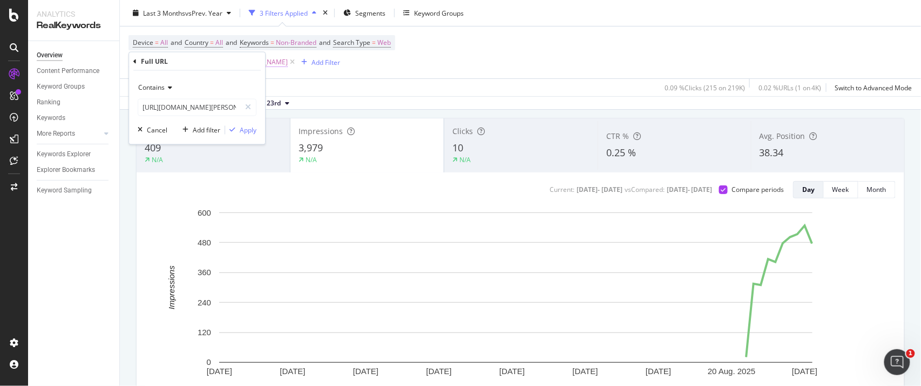
click at [288, 69] on span "^.*[URL][DOMAIN_NAME][PERSON_NAME]" at bounding box center [223, 62] width 129 height 15
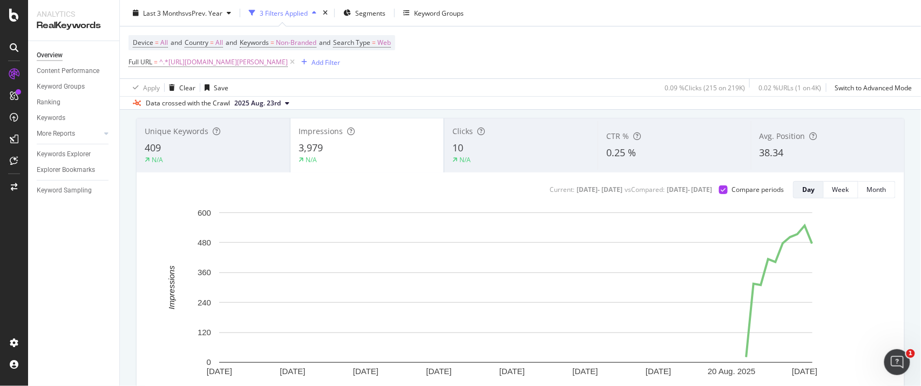
click at [319, 83] on div "Apply Clear Save 0.09 % Clicks ( 215 on 219K ) 0.02 % URLs ( 1 on 4K ) Switch t…" at bounding box center [521, 87] width 802 height 18
click at [271, 64] on span "^.*[URL][DOMAIN_NAME][PERSON_NAME]" at bounding box center [223, 62] width 129 height 15
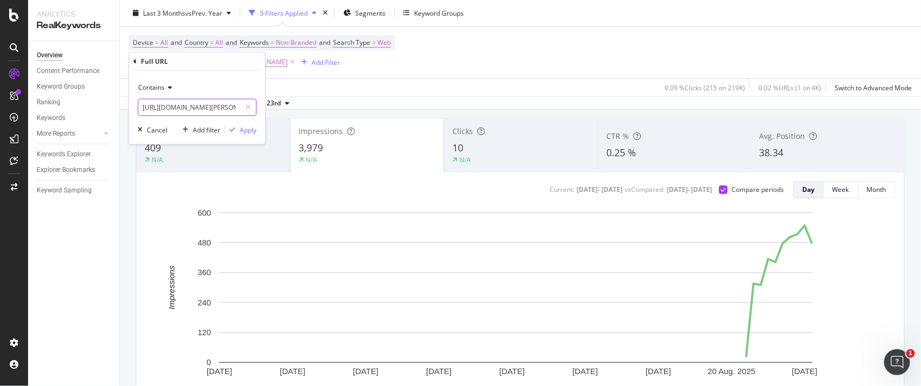
click at [202, 106] on input "[URL][DOMAIN_NAME][PERSON_NAME]" at bounding box center [189, 107] width 102 height 17
click at [166, 97] on div "Contains https://fr.loccitane.com/calendrier-de-lavent-beaute" at bounding box center [197, 97] width 119 height 37
click at [160, 86] on span "Contains" at bounding box center [151, 87] width 26 height 9
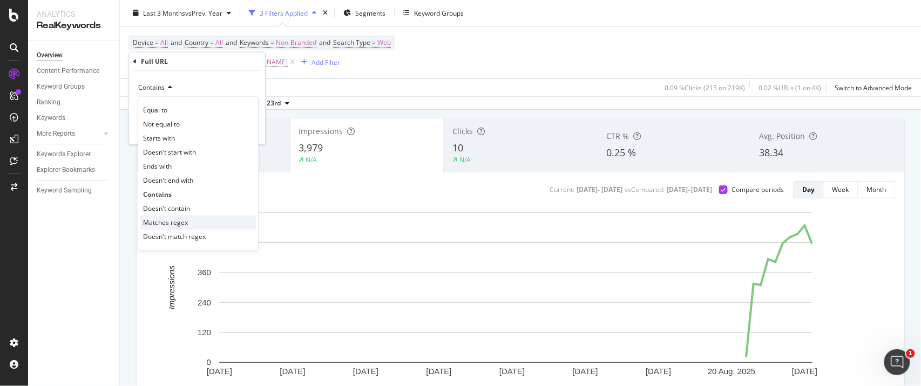
click at [178, 226] on span "Matches regex" at bounding box center [165, 222] width 45 height 9
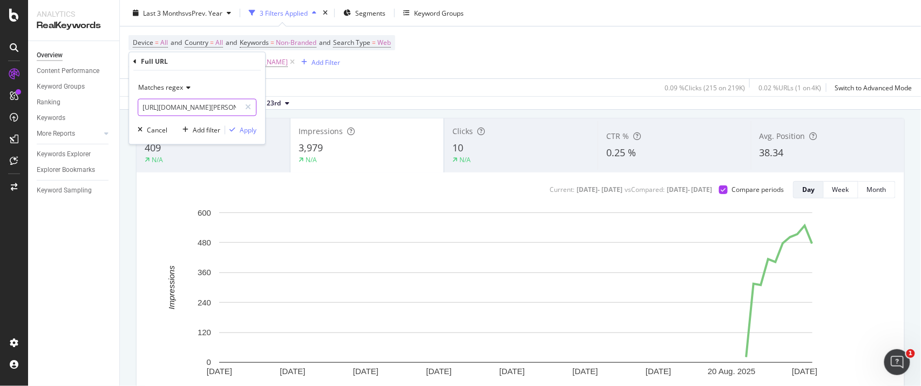
paste input "-"
drag, startPoint x: 191, startPoint y: 104, endPoint x: 197, endPoint y: 108, distance: 7.8
click at [192, 104] on input "[URL][DOMAIN_NAME][PERSON_NAME]" at bounding box center [189, 107] width 102 height 17
paste input "[URL][DOMAIN_NAME]"
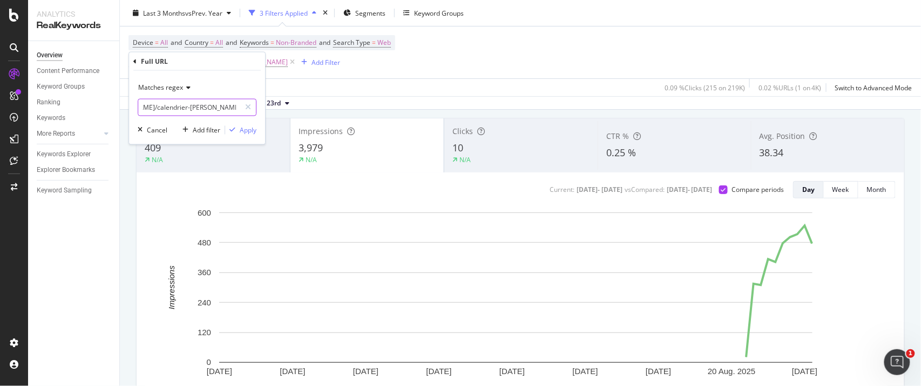
scroll to position [0, 225]
type input "https://fr.loccitane.com/calendrier-de-l-avent-beaute|https://fr.loccitane.com/…"
click at [240, 127] on div "Apply" at bounding box center [248, 129] width 17 height 9
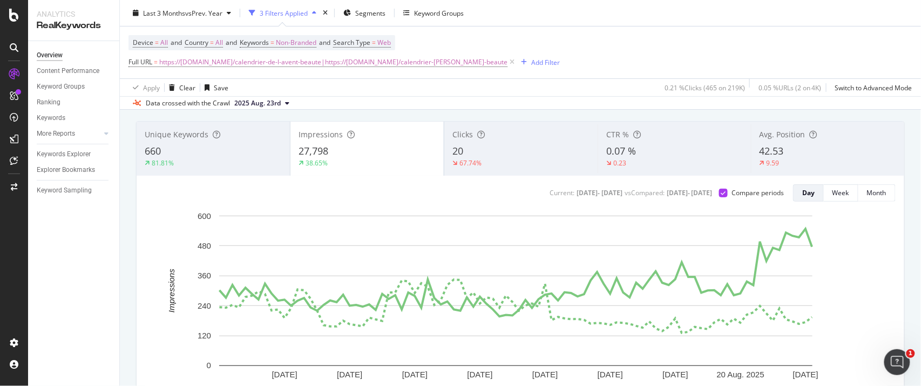
scroll to position [63, 0]
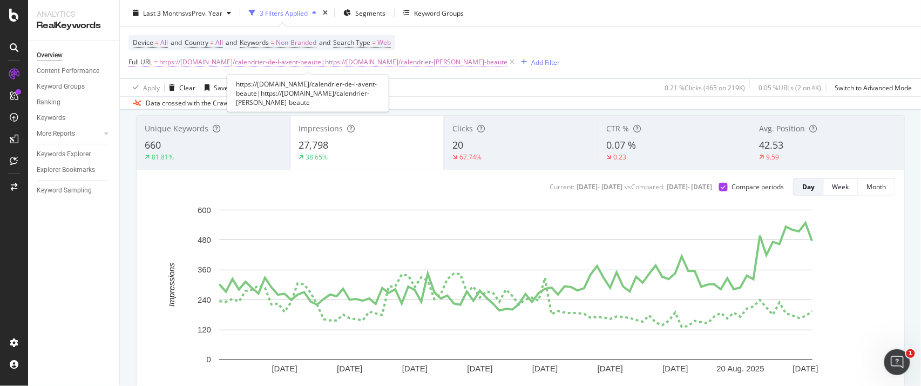
click at [387, 61] on span "https://fr.loccitane.com/calendrier-de-l-avent-beaute|https://fr.loccitane.com/…" at bounding box center [333, 62] width 348 height 15
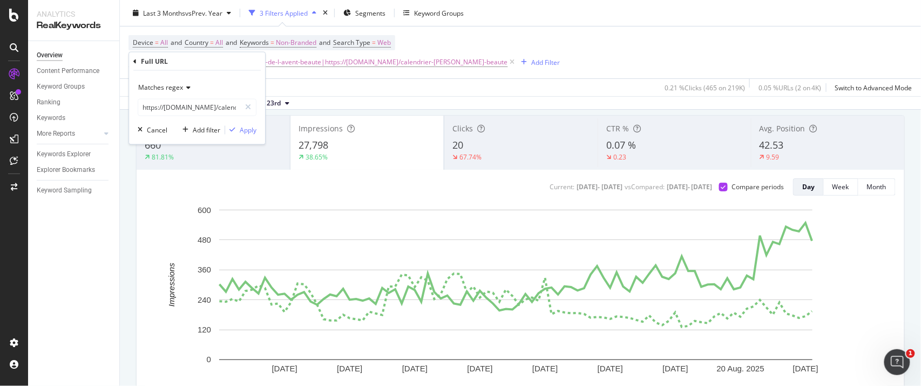
click at [184, 93] on div "Matches regex" at bounding box center [197, 87] width 119 height 17
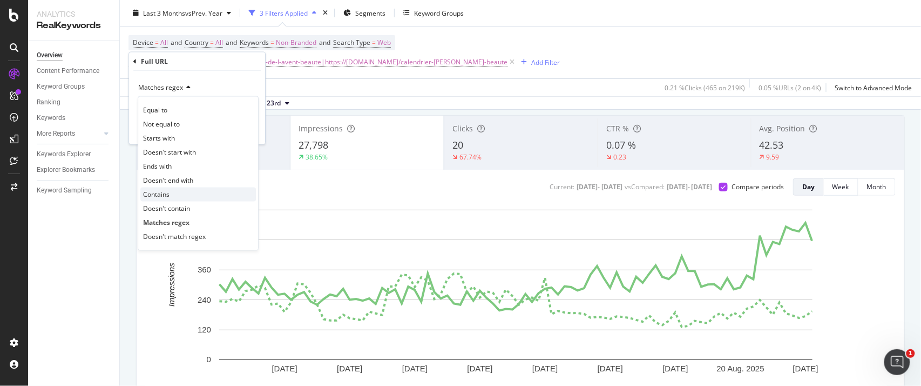
click at [160, 196] on span "Contains" at bounding box center [156, 194] width 26 height 9
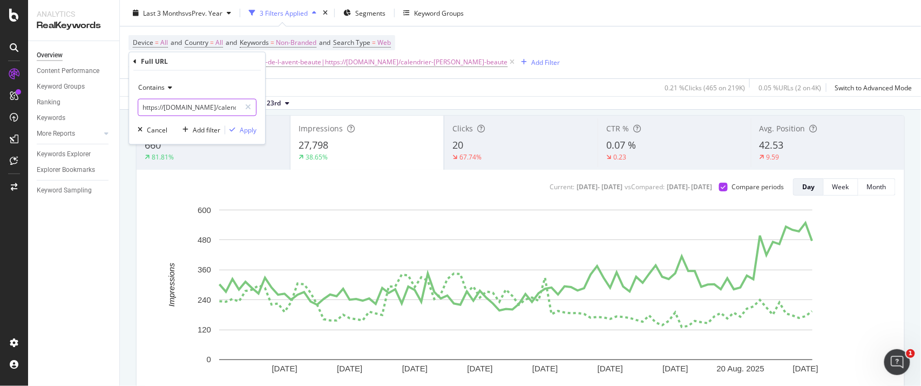
click at [201, 103] on input "https://fr.loccitane.com/calendrier-de-l-avent-beaute|https://fr.loccitane.com/…" at bounding box center [189, 107] width 102 height 17
paste input "text"
type input "[URL][DOMAIN_NAME]"
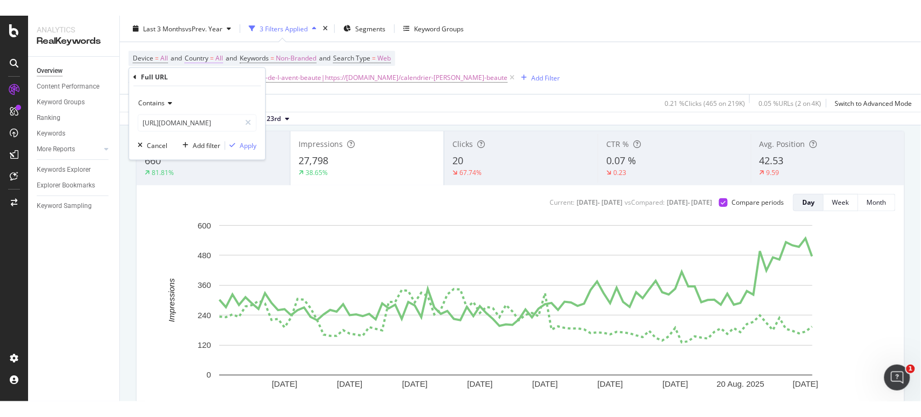
scroll to position [0, 0]
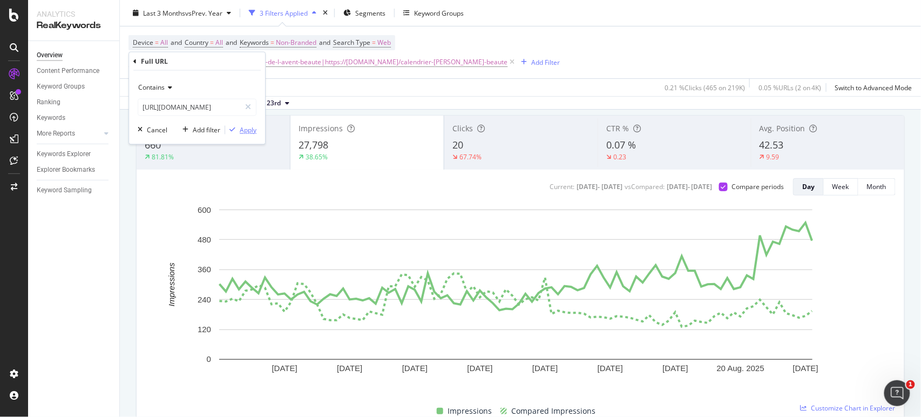
click at [252, 134] on div "Apply" at bounding box center [248, 129] width 17 height 9
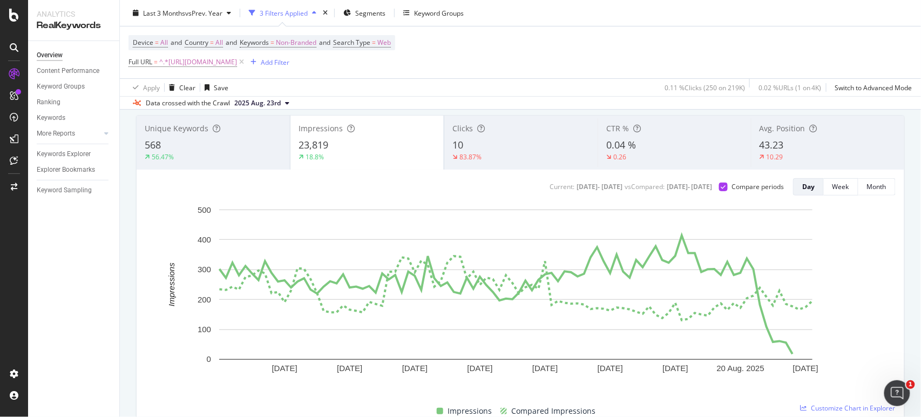
click at [751, 145] on div "Avg. Position 43.23 10.29" at bounding box center [827, 142] width 153 height 49
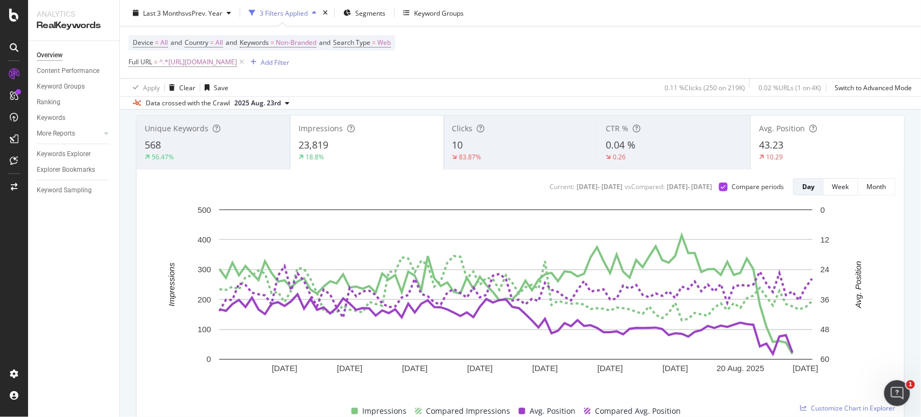
click at [759, 145] on span "43.23" at bounding box center [771, 144] width 24 height 13
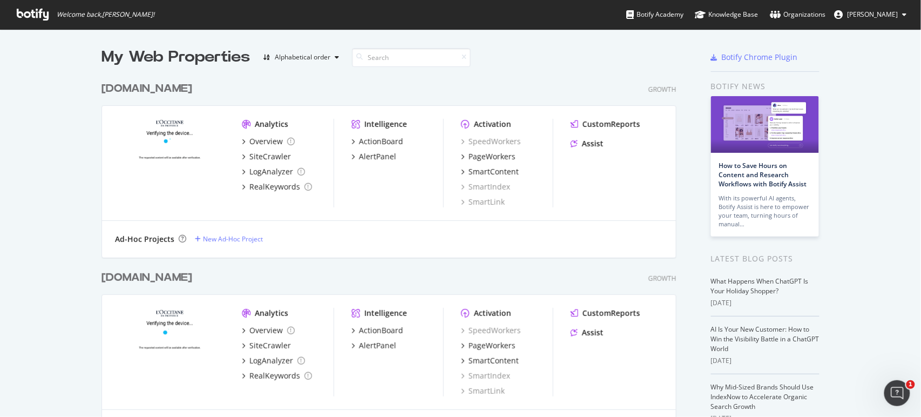
scroll to position [320, 0]
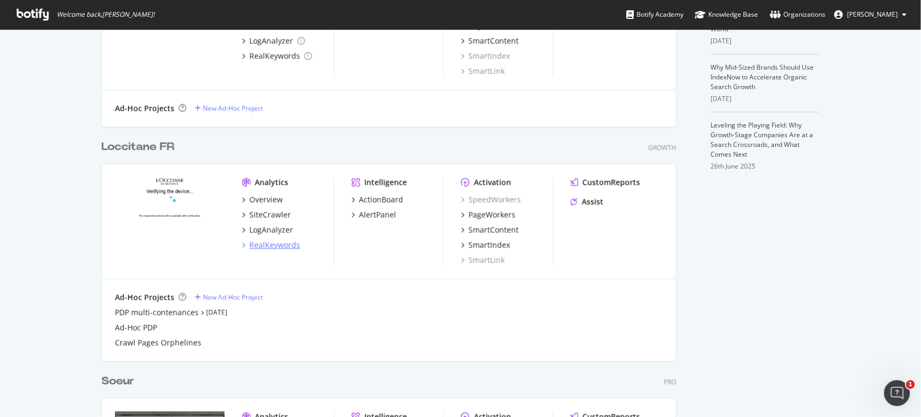
click at [266, 245] on div "RealKeywords" at bounding box center [275, 245] width 51 height 11
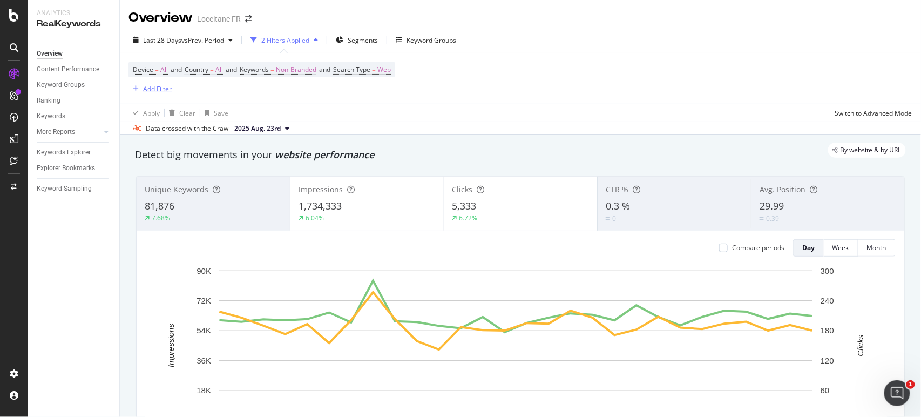
click at [151, 93] on div "Add Filter" at bounding box center [150, 89] width 43 height 12
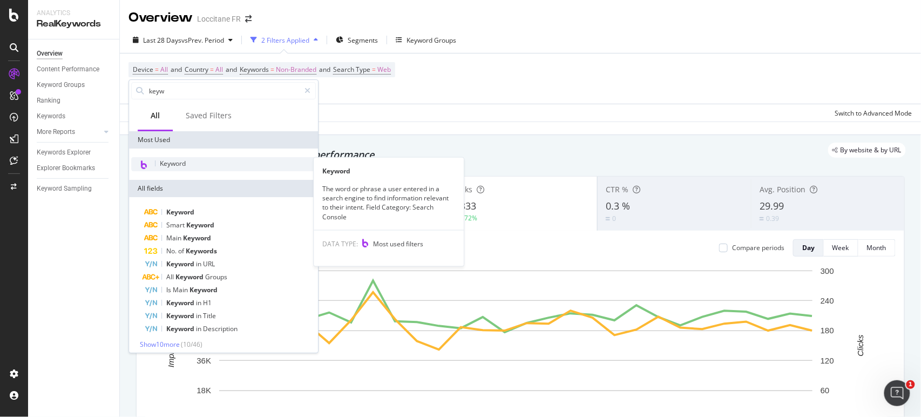
type input "keyw"
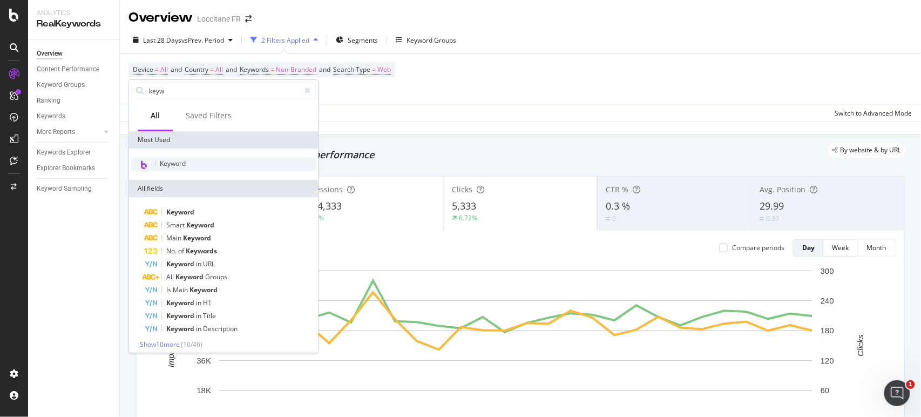
click at [188, 165] on div "Keyword" at bounding box center [223, 164] width 185 height 14
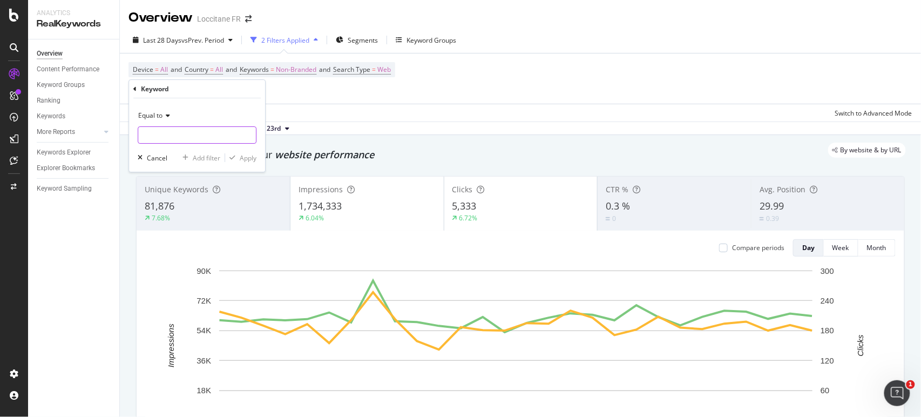
click at [223, 140] on input "text" at bounding box center [197, 134] width 118 height 17
type input "calendrier de l'avent beauté"
click at [249, 159] on div "Apply" at bounding box center [248, 157] width 17 height 9
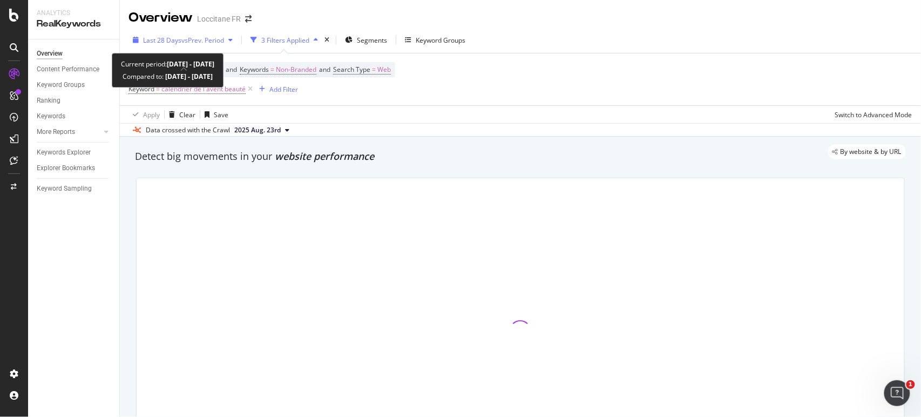
click at [188, 40] on span "vs Prev. Period" at bounding box center [202, 40] width 43 height 9
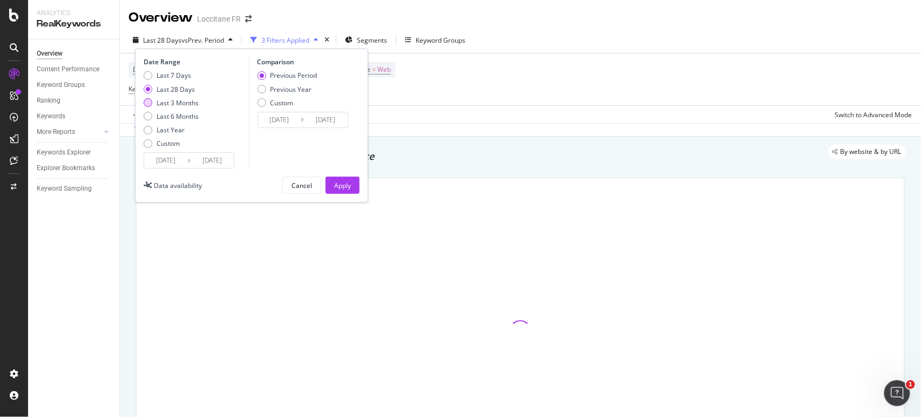
click at [185, 102] on div "Last 3 Months" at bounding box center [178, 102] width 42 height 9
type input "[DATE]"
click at [275, 89] on div "Previous Year" at bounding box center [292, 89] width 42 height 9
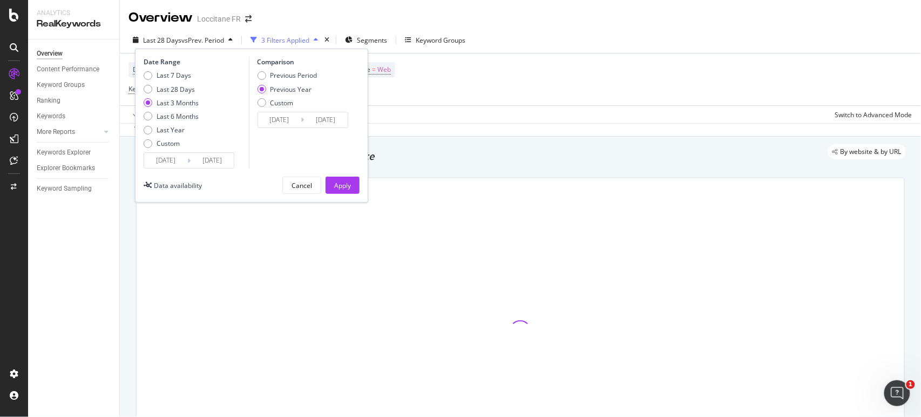
type input "[DATE]"
click at [340, 174] on div "Date Range Last 7 Days Last 28 Days Last 3 Months Last 6 Months Last Year Custo…" at bounding box center [251, 126] width 233 height 154
click at [343, 179] on div "Apply" at bounding box center [342, 185] width 17 height 16
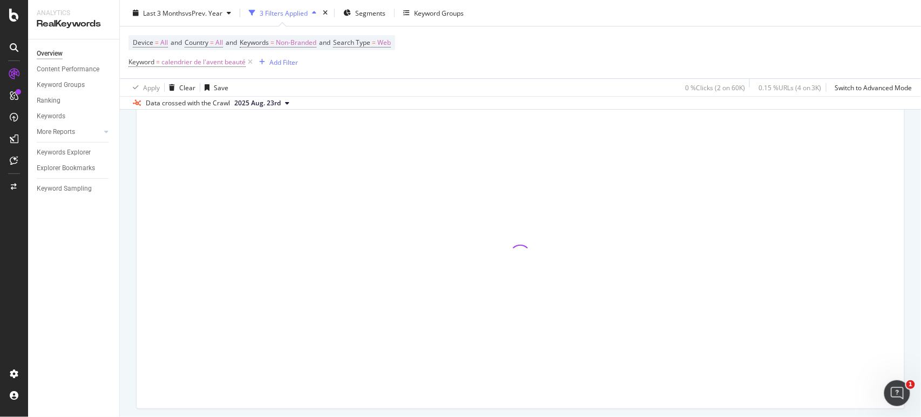
scroll to position [80, 0]
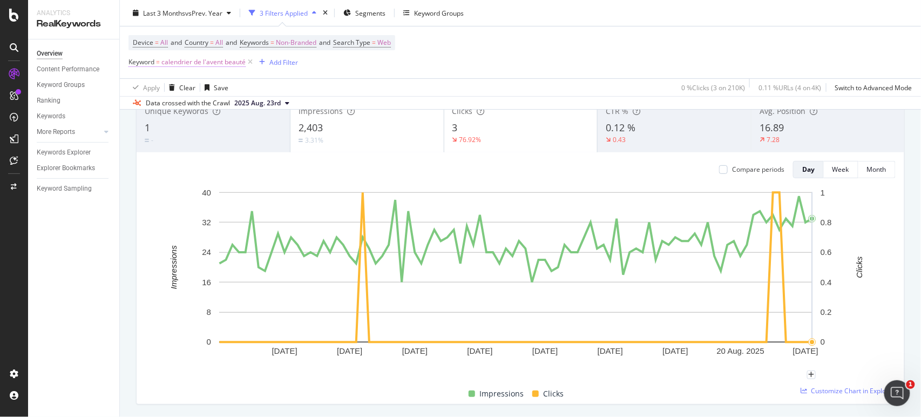
click at [231, 62] on span "calendrier de l'avent beauté" at bounding box center [203, 62] width 84 height 15
click at [366, 70] on div "Device = All and Country = All and Keywords = Non-Branded and Search Type = Web…" at bounding box center [521, 52] width 784 height 52
click at [192, 61] on div "Filter recommended by botify for this report" at bounding box center [267, 64] width 150 height 19
click at [179, 64] on span "calendrier de l'avent beauté" at bounding box center [203, 62] width 84 height 15
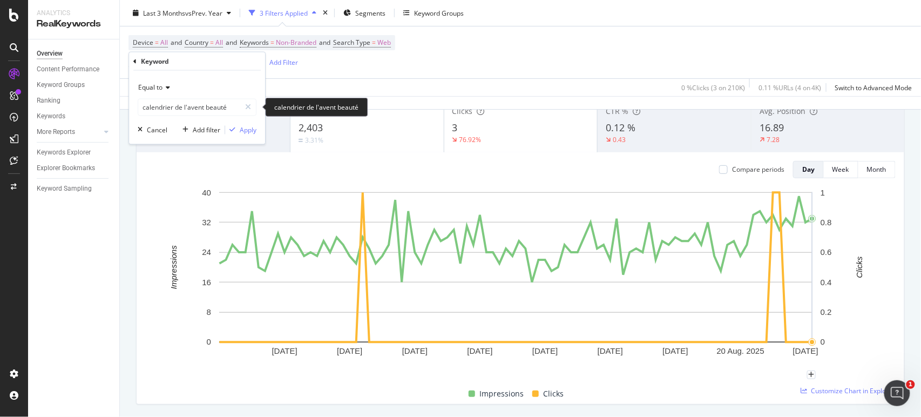
click at [165, 90] on icon at bounding box center [167, 88] width 8 height 6
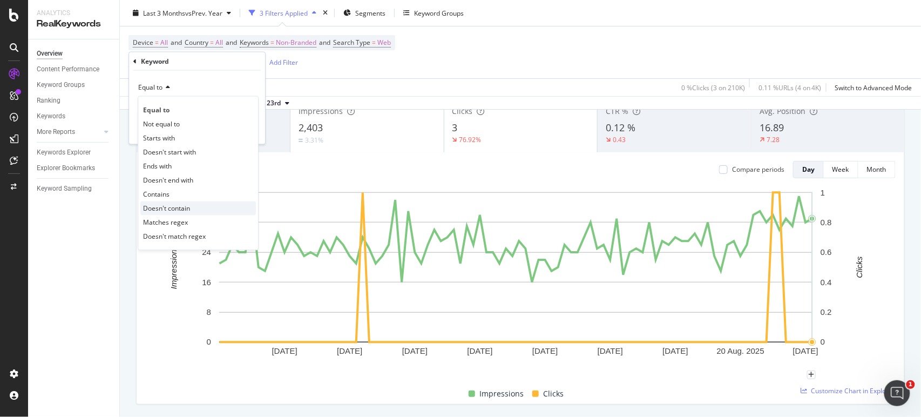
click at [174, 205] on span "Doesn't contain" at bounding box center [166, 208] width 47 height 9
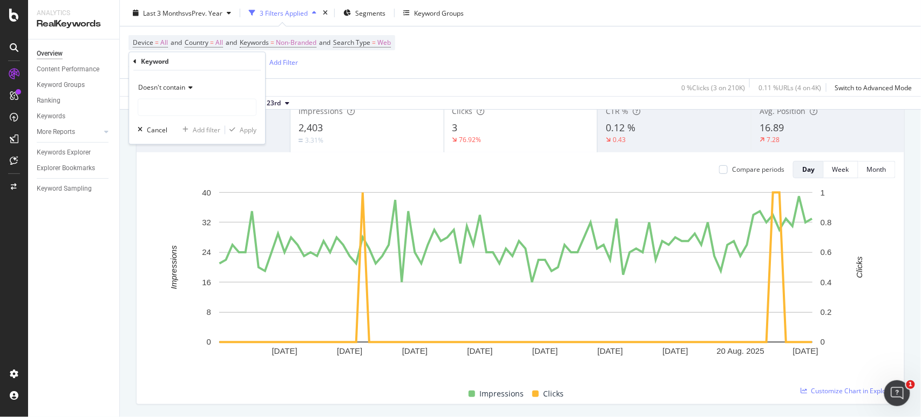
click at [163, 88] on span "Doesn't contain" at bounding box center [161, 87] width 47 height 9
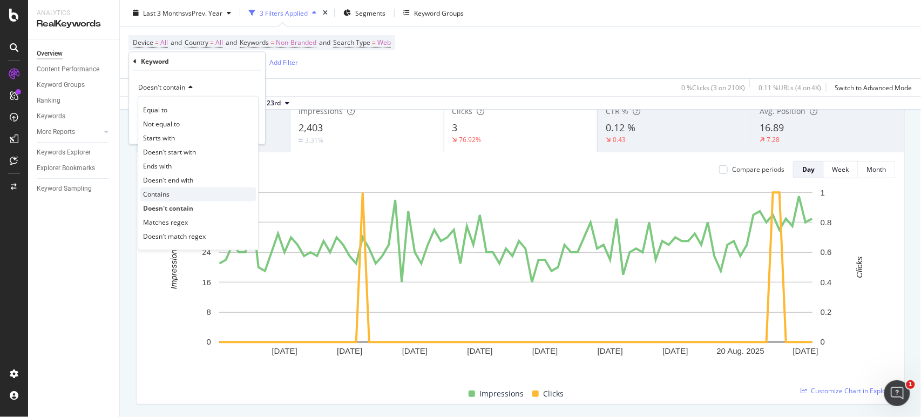
click at [177, 192] on div "Contains" at bounding box center [198, 194] width 116 height 14
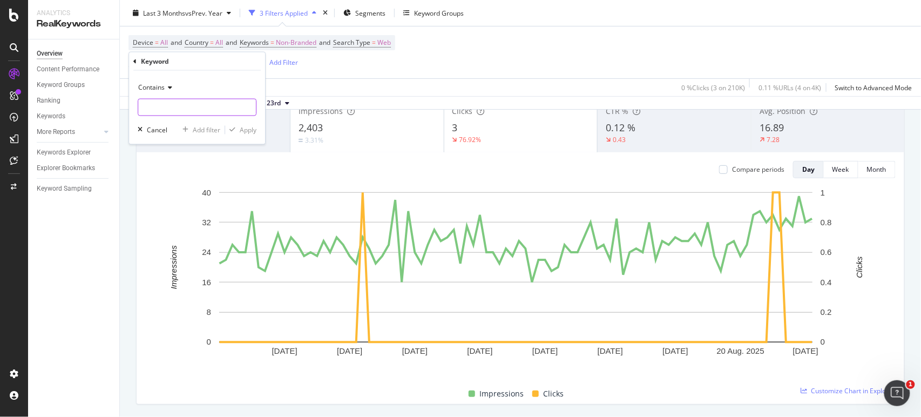
click at [186, 110] on input "text" at bounding box center [197, 107] width 118 height 17
drag, startPoint x: 204, startPoint y: 100, endPoint x: 204, endPoint y: 109, distance: 8.6
click at [204, 109] on input "text" at bounding box center [197, 107] width 118 height 17
type input "eau de parfum"
click at [238, 125] on button "Apply" at bounding box center [240, 130] width 31 height 11
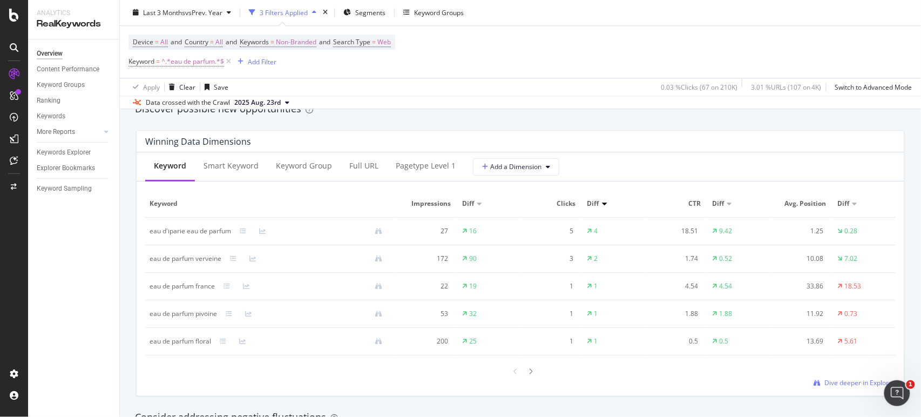
scroll to position [960, 0]
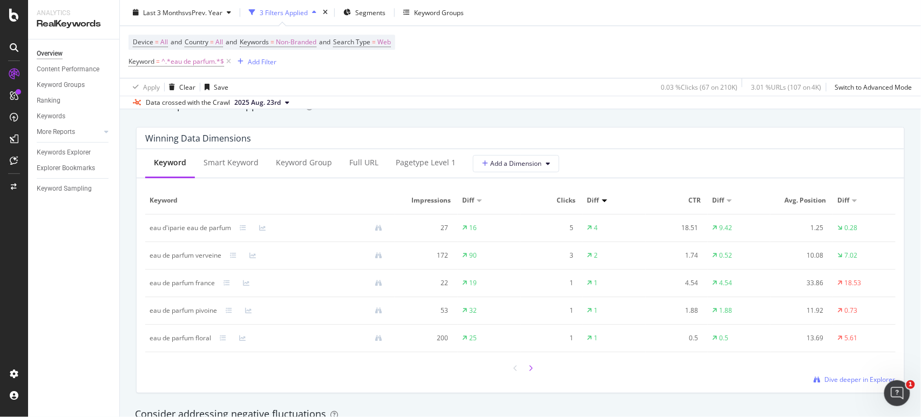
click at [528, 364] on div at bounding box center [531, 368] width 10 height 15
click at [477, 200] on div at bounding box center [479, 200] width 5 height 3
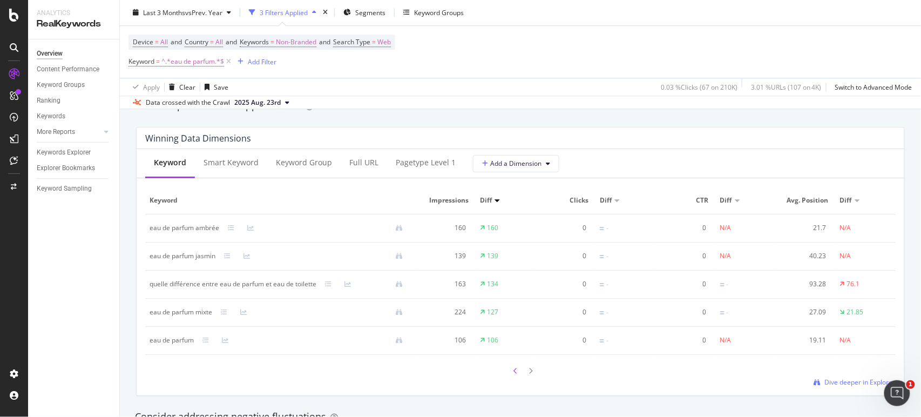
click at [514, 371] on icon at bounding box center [516, 371] width 4 height 6
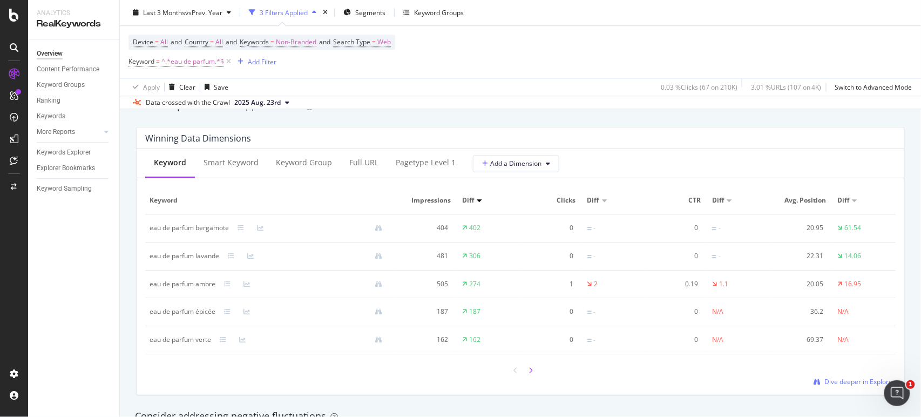
click at [529, 369] on div at bounding box center [531, 370] width 10 height 15
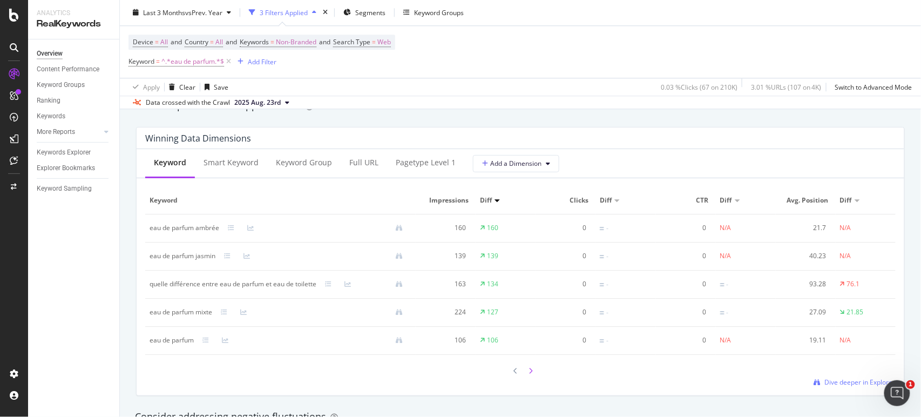
click at [529, 371] on icon at bounding box center [531, 371] width 4 height 6
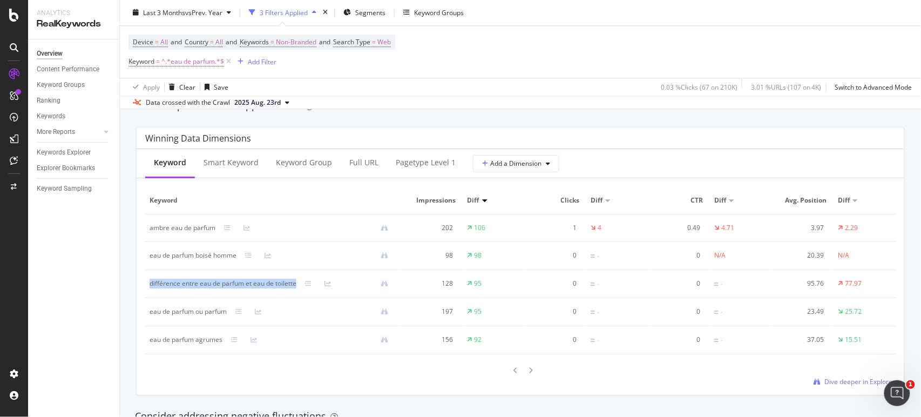
drag, startPoint x: 297, startPoint y: 282, endPoint x: 145, endPoint y: 278, distance: 151.8
click at [145, 278] on div "Keyword Smart Keyword Keyword Group Full URL pagetype Level 1 Add a Dimension K…" at bounding box center [521, 272] width 768 height 246
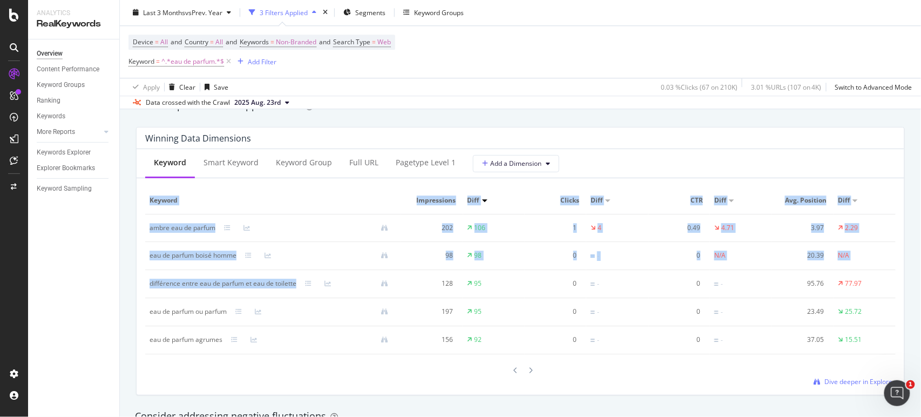
copy table "Keyword Impressions Diff Clicks Diff CTR Diff Avg. Position Diff ambre eau de p…"
click at [234, 281] on div "différence entre eau de parfum et eau de toilette" at bounding box center [223, 284] width 147 height 10
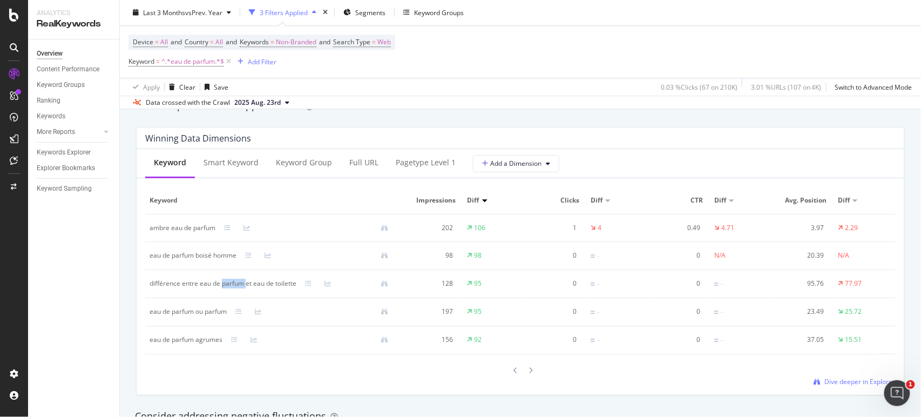
click at [234, 281] on div "différence entre eau de parfum et eau de toilette" at bounding box center [223, 284] width 147 height 10
click at [173, 64] on span "^.*eau de parfum.*$" at bounding box center [192, 62] width 63 height 15
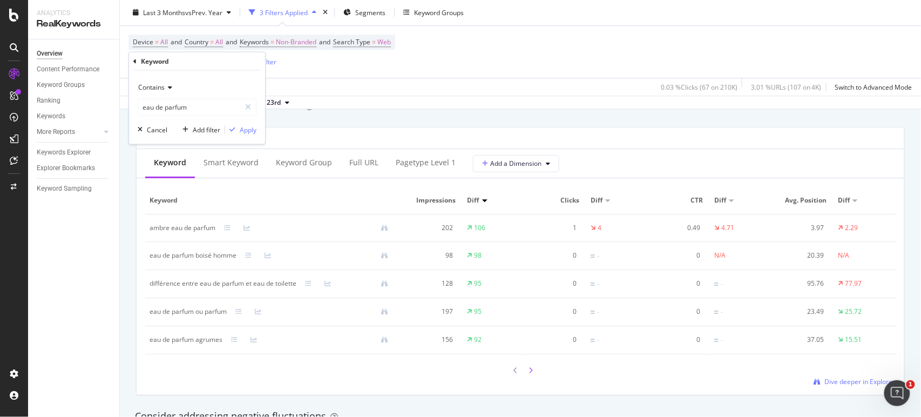
click at [529, 367] on icon at bounding box center [531, 370] width 4 height 6
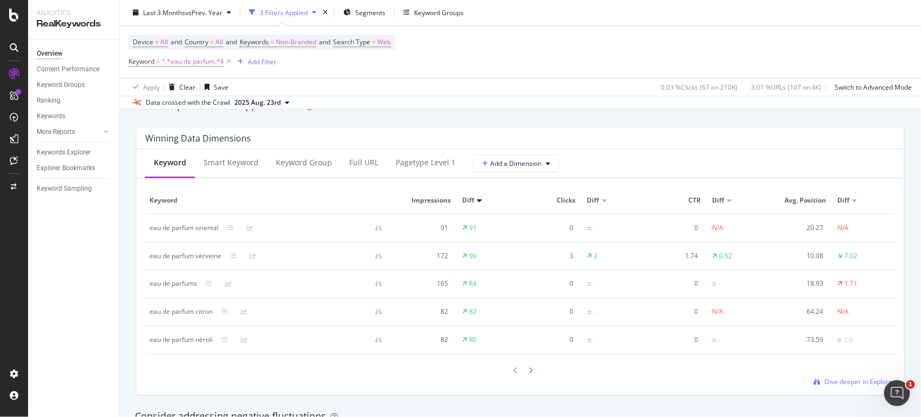
click at [529, 369] on icon at bounding box center [531, 370] width 4 height 6
click at [201, 65] on span "^.*eau de parfum.*$" at bounding box center [192, 62] width 63 height 15
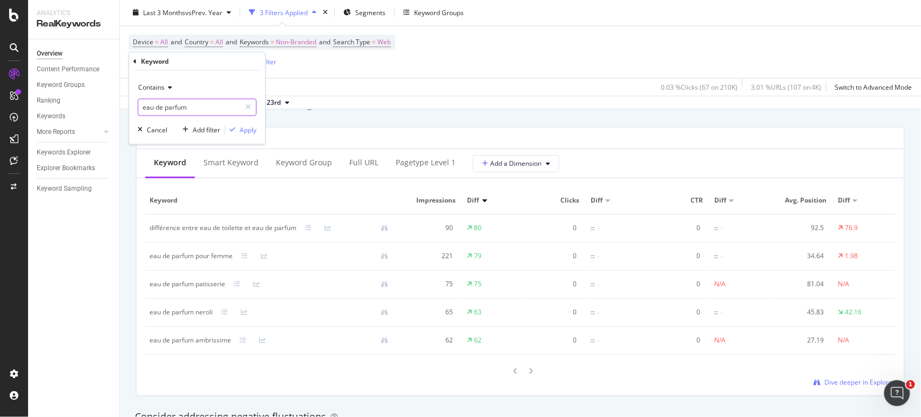
click at [178, 101] on input "eau de parfum" at bounding box center [189, 107] width 102 height 17
paste input "différence entre eau de parfum et eau de toilette"
type input "différence entre eau de parfum et eau de toilette"
click at [149, 86] on span "Contains" at bounding box center [151, 87] width 26 height 9
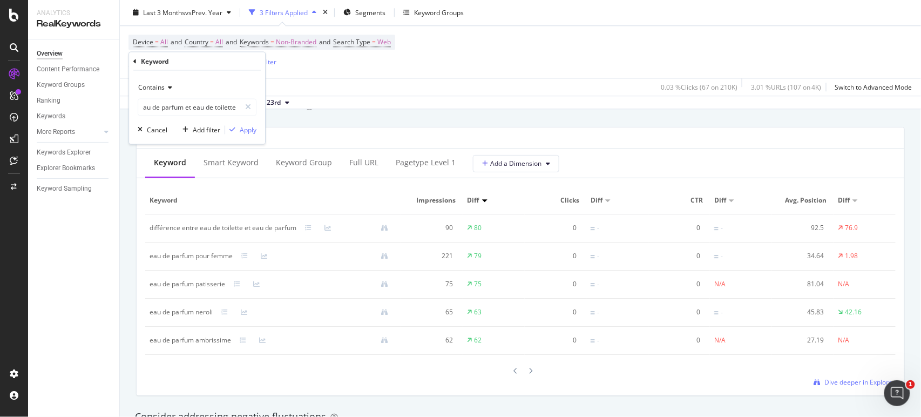
scroll to position [0, 0]
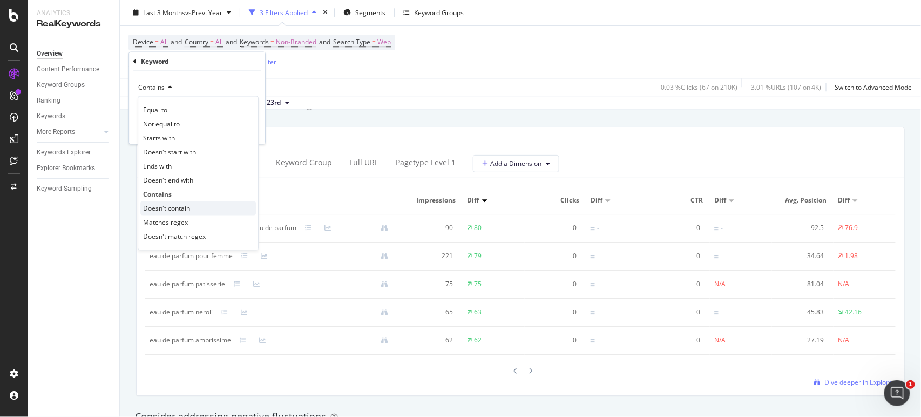
click at [186, 207] on span "Doesn't contain" at bounding box center [166, 208] width 47 height 9
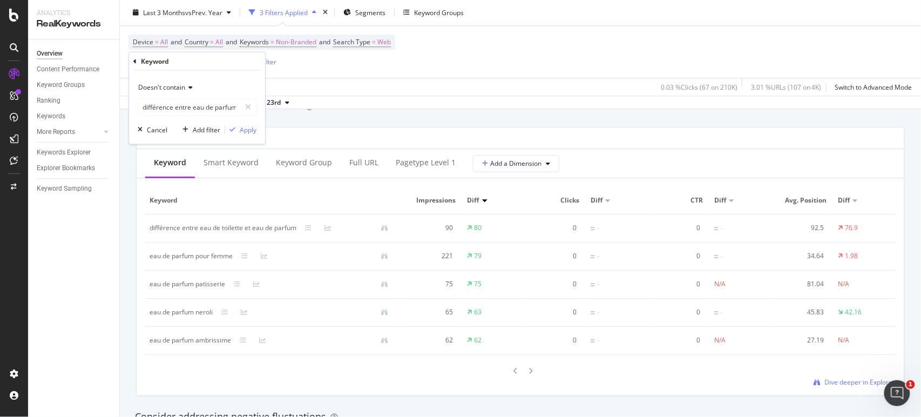
click at [187, 93] on div "Doesn't contain" at bounding box center [197, 87] width 119 height 17
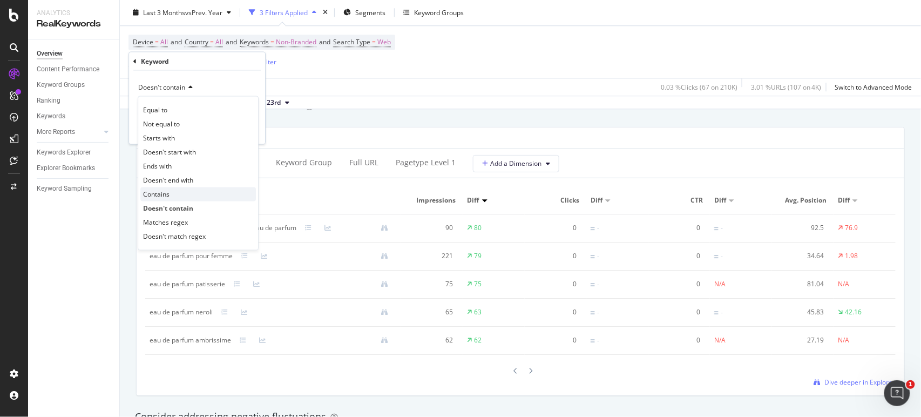
click at [187, 189] on div "Contains" at bounding box center [198, 194] width 116 height 14
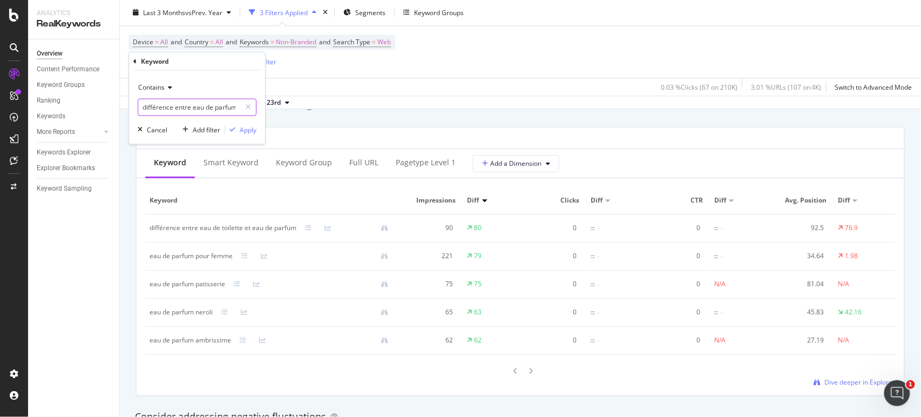
click at [179, 107] on input "différence entre eau de parfum et eau de toilette" at bounding box center [189, 107] width 102 height 17
type input "difference"
click at [240, 126] on div "Apply" at bounding box center [248, 129] width 17 height 9
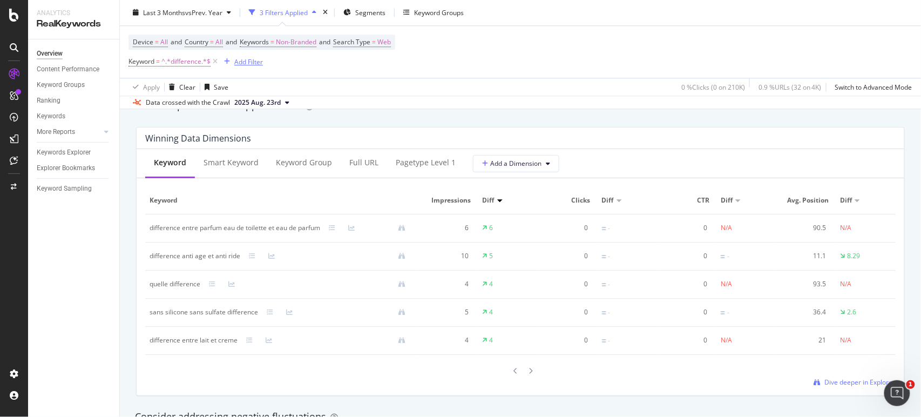
click at [234, 65] on div "Add Filter" at bounding box center [248, 61] width 29 height 9
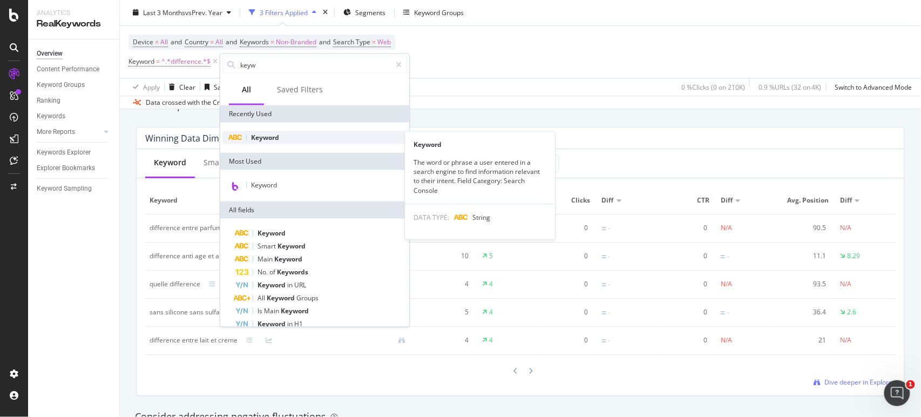
click at [282, 141] on div "Keyword" at bounding box center [315, 137] width 185 height 13
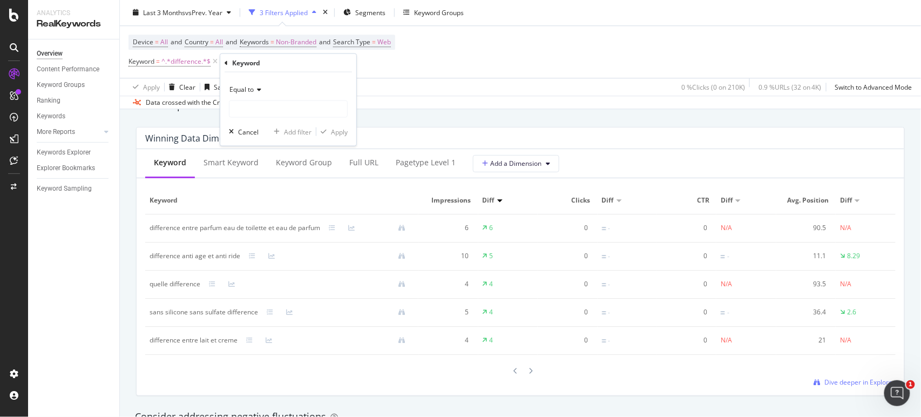
click at [279, 98] on div "Equal to" at bounding box center [288, 99] width 119 height 37
click at [249, 85] on span "Equal to" at bounding box center [242, 89] width 24 height 9
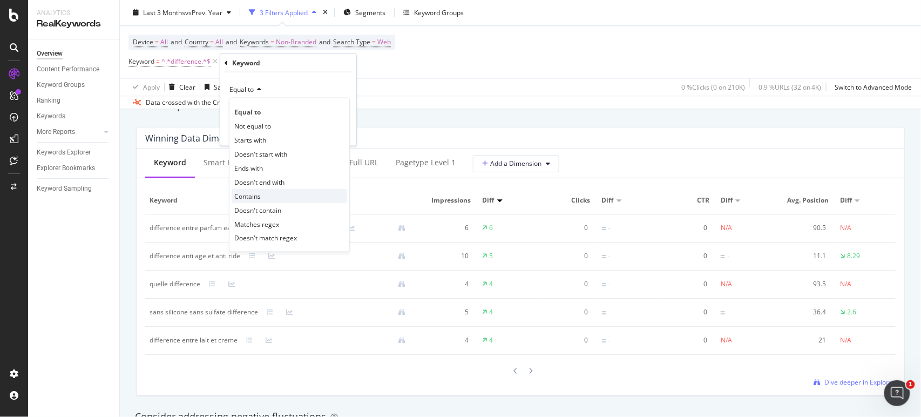
click at [259, 193] on span "Contains" at bounding box center [247, 195] width 26 height 9
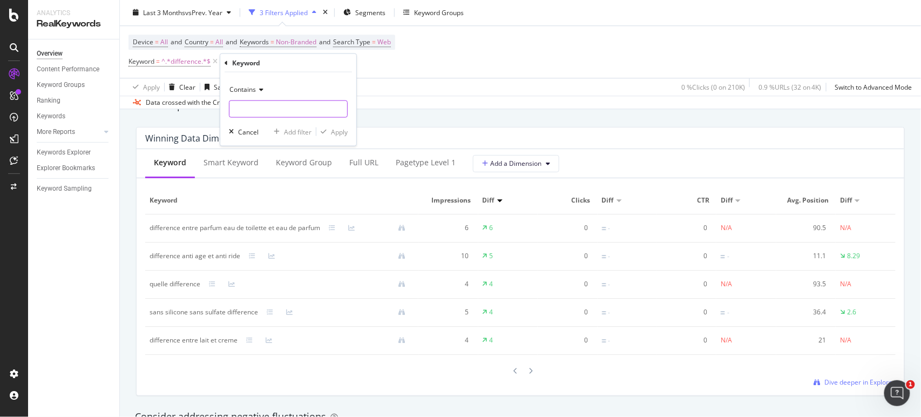
click at [270, 111] on input "text" at bounding box center [289, 108] width 118 height 17
type input "eau de parfum"
click at [328, 132] on div "button" at bounding box center [324, 132] width 15 height 6
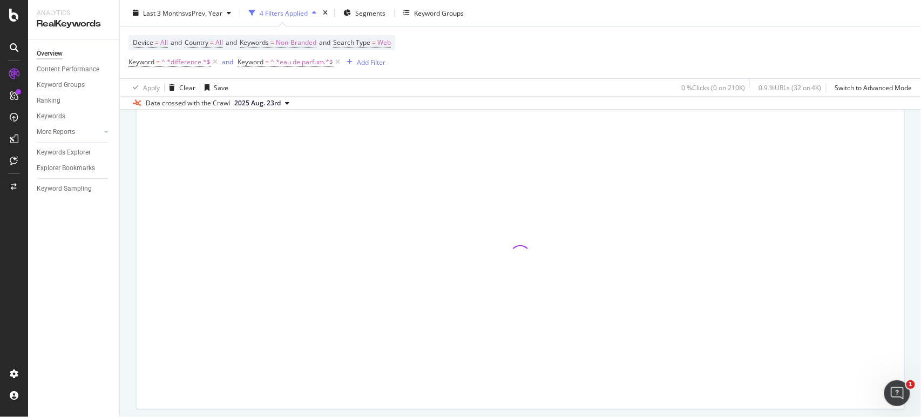
scroll to position [80, 0]
